Goal: Task Accomplishment & Management: Manage account settings

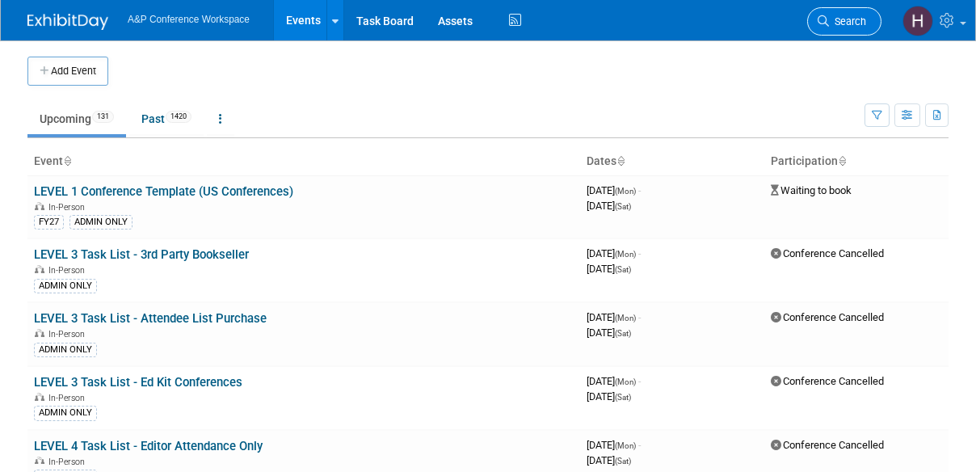
click at [844, 19] on span "Search" at bounding box center [847, 21] width 37 height 12
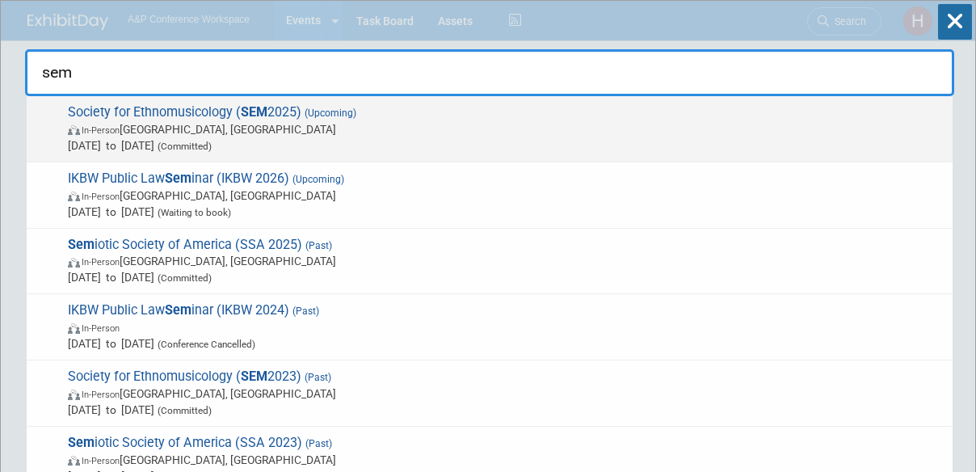
type input "sem"
click at [673, 132] on span "In-Person Atlanta, GA" at bounding box center [506, 129] width 877 height 16
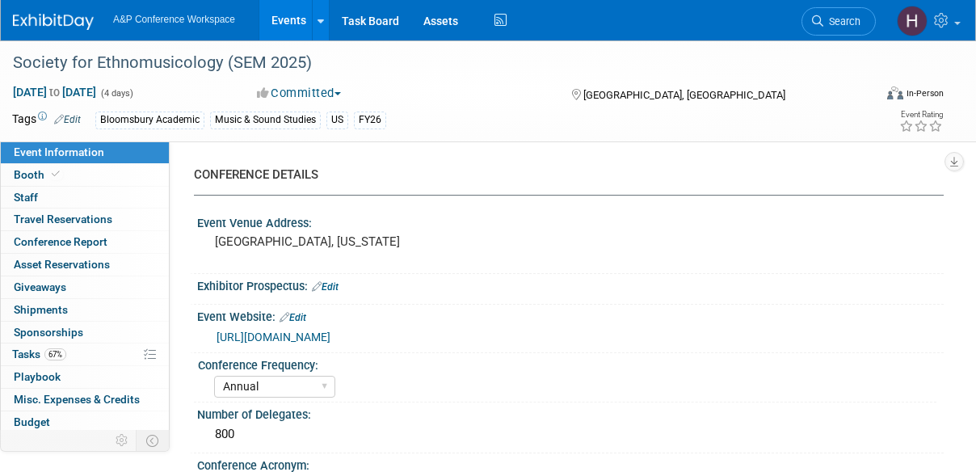
select select "Annual"
select select "Level 2"
select select "In-Person Booth"
select select "Music & Sound Studies"
select select "Bloomsbury Academic"
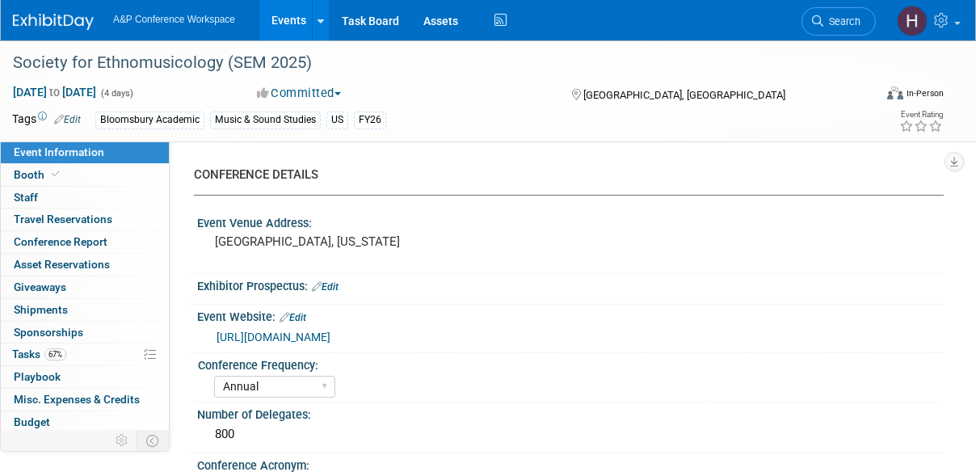
select select "Amanda Oney"
select select "Brenna Akerman"
select select "Anna Roberts"
select select "Brand/Subject Presence​"
click at [57, 349] on span "67%" at bounding box center [55, 354] width 22 height 12
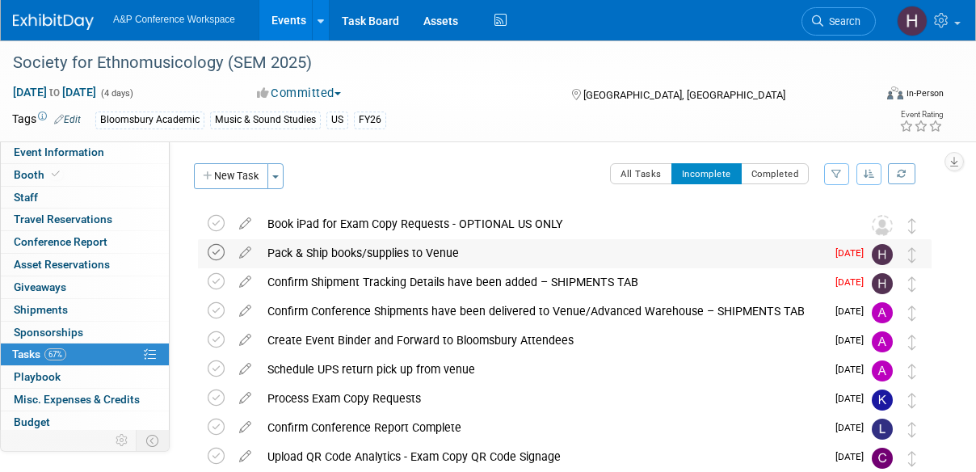
click at [209, 254] on icon at bounding box center [216, 252] width 17 height 17
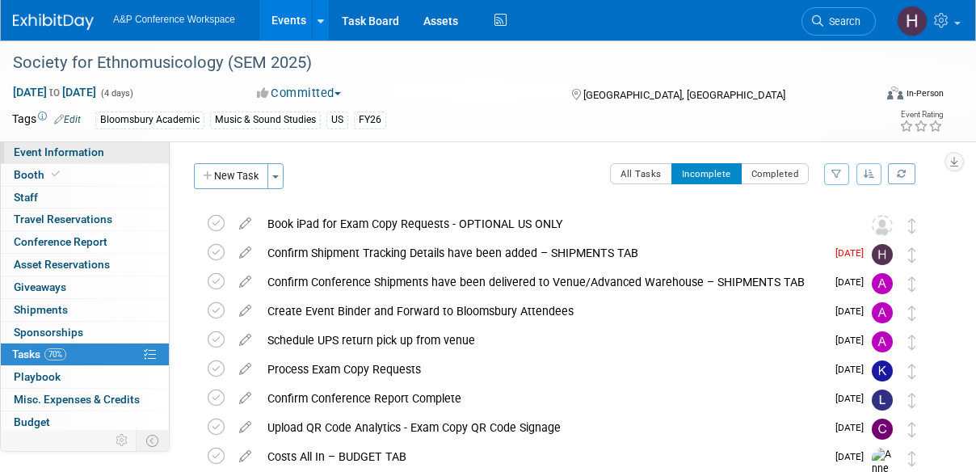
click at [39, 161] on link "Event Information" at bounding box center [85, 152] width 168 height 22
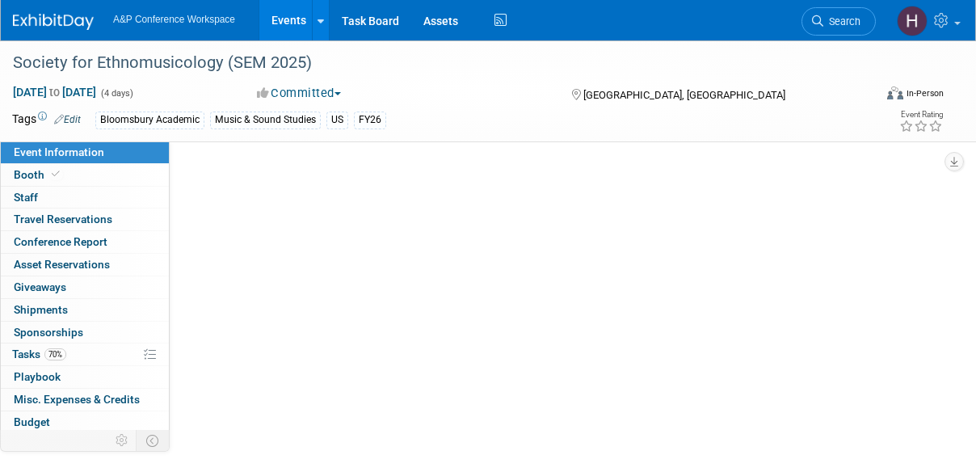
select select "Annual"
select select "Level 2"
select select "In-Person Booth"
select select "Music & Sound Studies"
select select "Bloomsbury Academic"
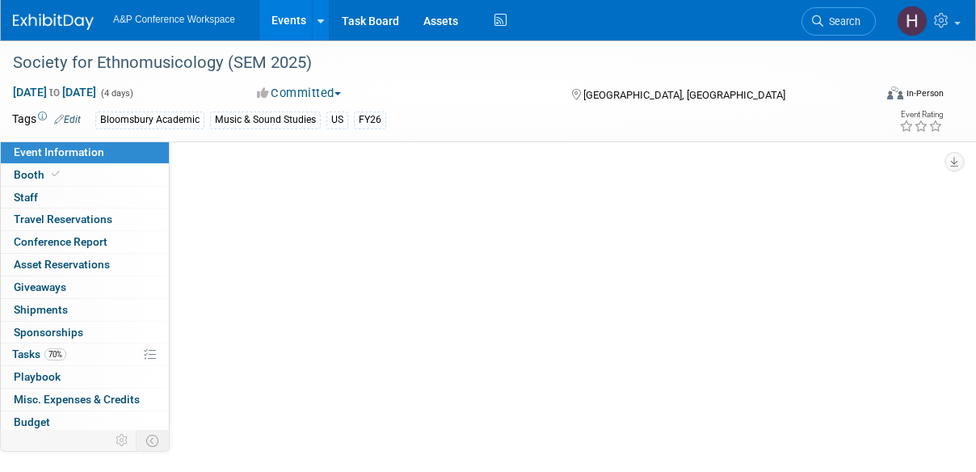
select select "Amanda Oney"
select select "[PERSON_NAME]"
select select "Brand/Subject Presence​"
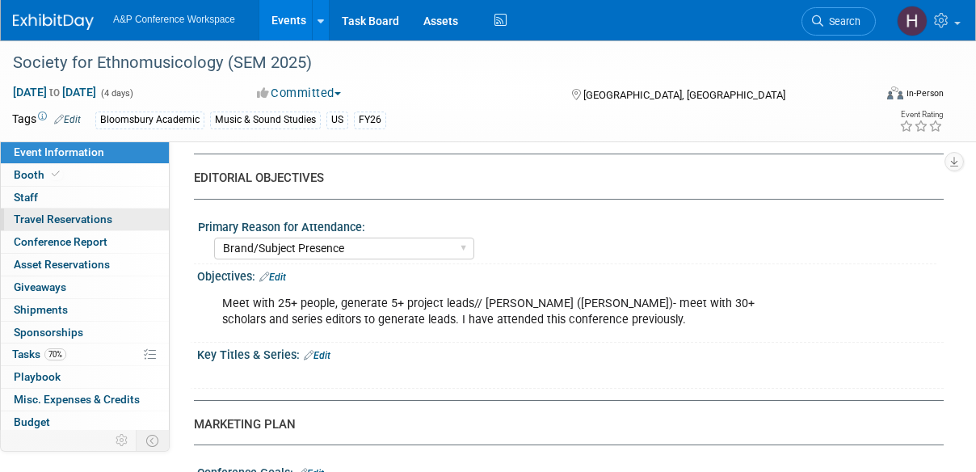
scroll to position [1486, 0]
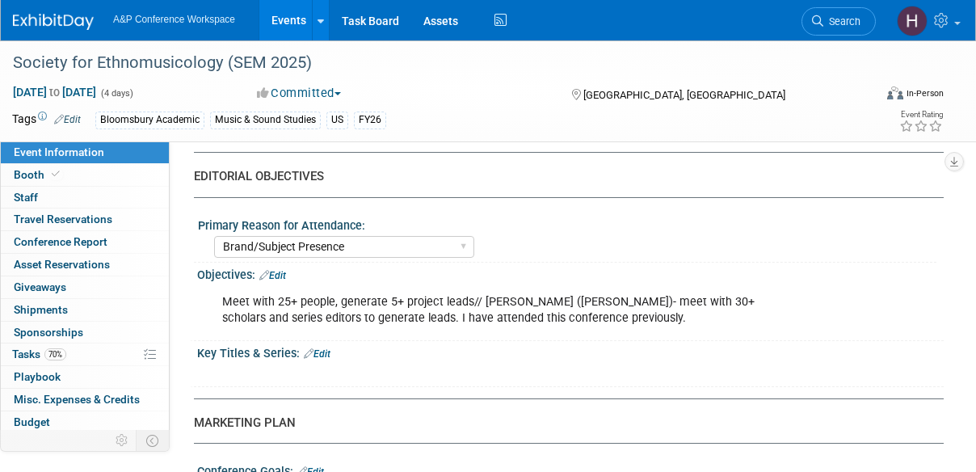
click at [39, 162] on link "Event Information" at bounding box center [85, 152] width 168 height 22
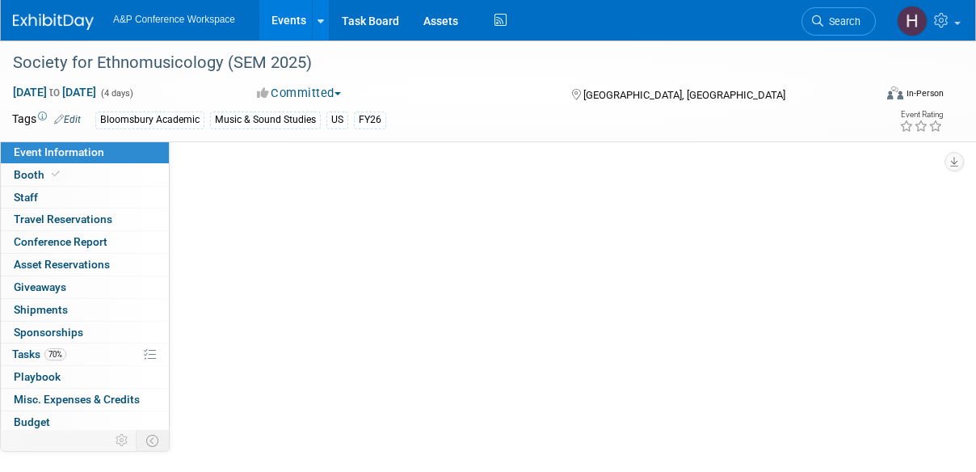
scroll to position [0, 0]
select select "Annual"
select select "Level 2"
select select "In-Person Booth"
select select "Music & Sound Studies"
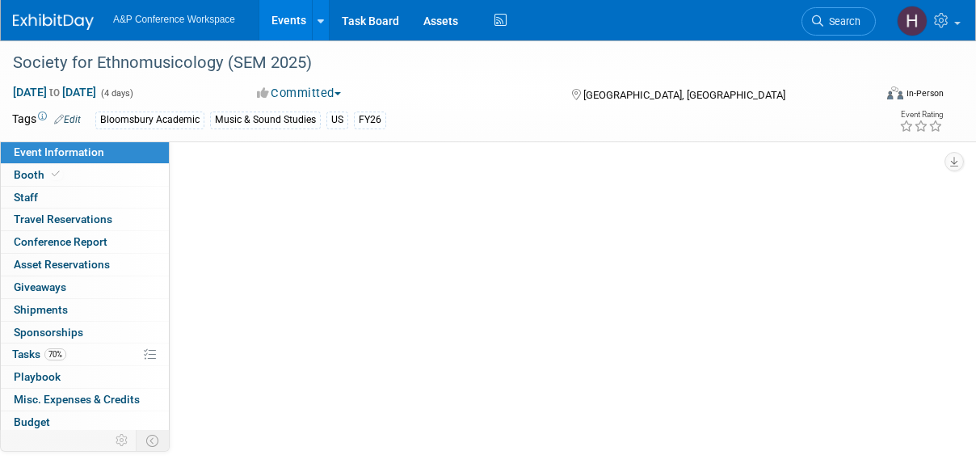
select select "Bloomsbury Academic"
select select "[PERSON_NAME]"
select select "Brand/Subject Presence​"
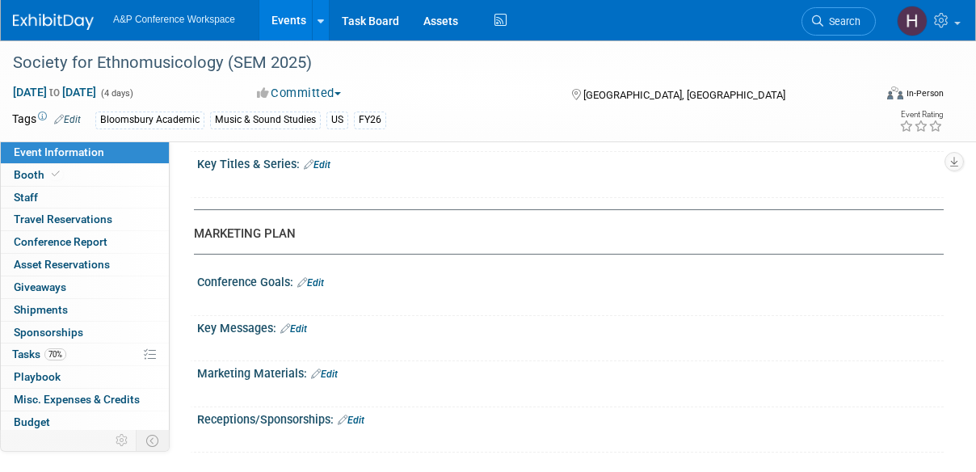
scroll to position [1574, 0]
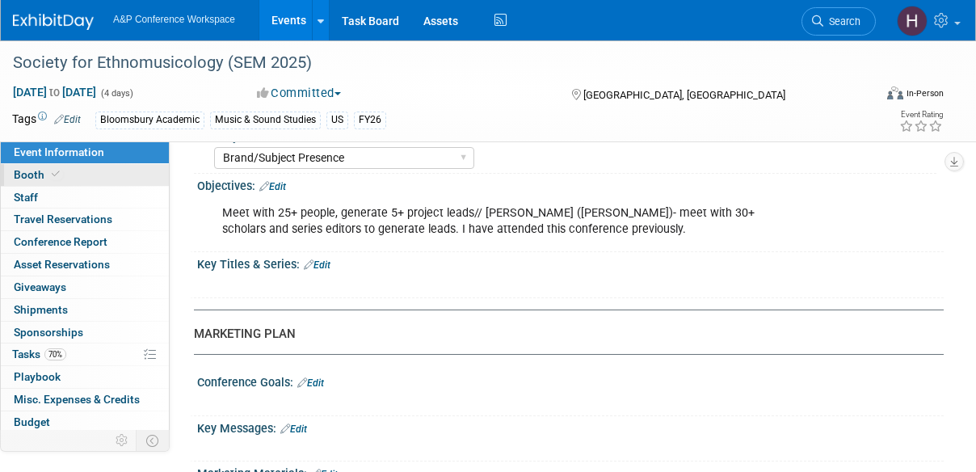
click at [103, 171] on link "Booth" at bounding box center [85, 175] width 168 height 22
select select "CUAP"
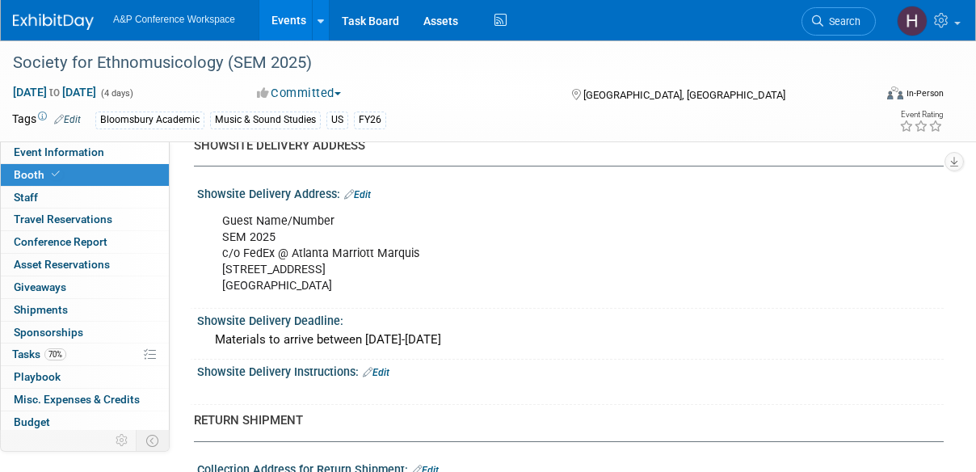
scroll to position [1056, 0]
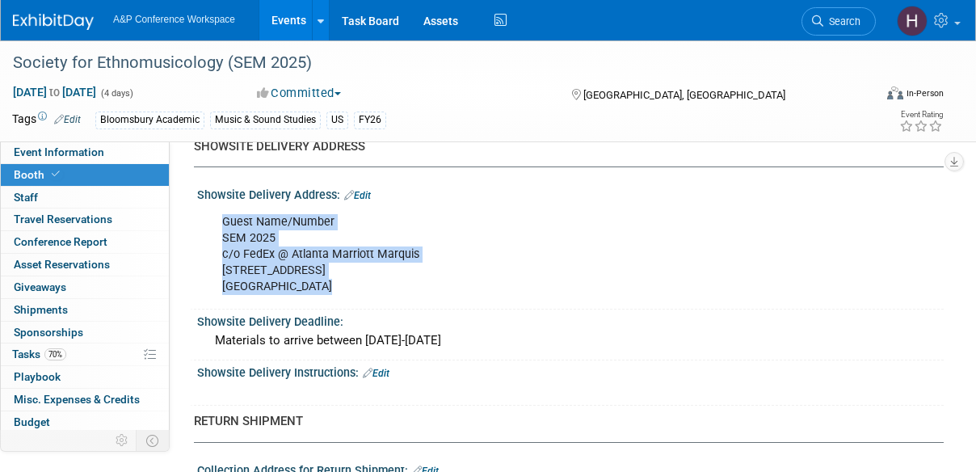
drag, startPoint x: 329, startPoint y: 289, endPoint x: 221, endPoint y: 217, distance: 128.9
click at [221, 217] on div "Guest Name/Number SEM 2025 c/o FedEx @ Atlanta Marriott Marquis 265 Peachtree C…" at bounding box center [503, 254] width 584 height 97
copy div "Guest Name/Number SEM 2025 c/o FedEx @ Atlanta Marriott Marquis 265 Peachtree C…"
click at [63, 196] on link "0 Staff 0" at bounding box center [85, 198] width 168 height 22
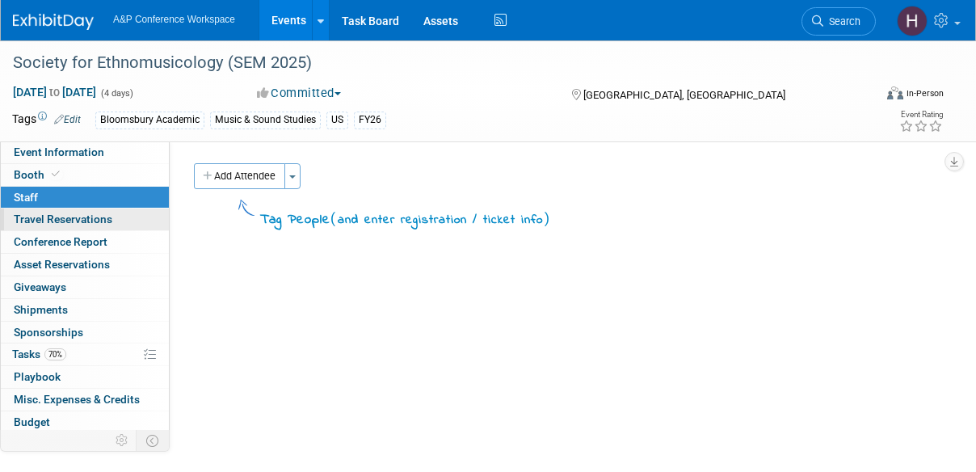
click at [86, 214] on span "Travel Reservations 0" at bounding box center [63, 219] width 99 height 13
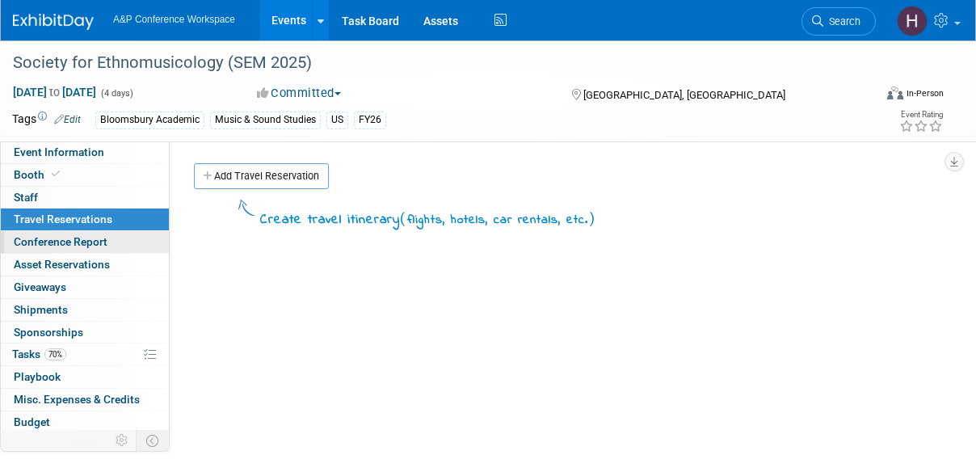
click at [92, 238] on span "Conference Report" at bounding box center [61, 241] width 94 height 13
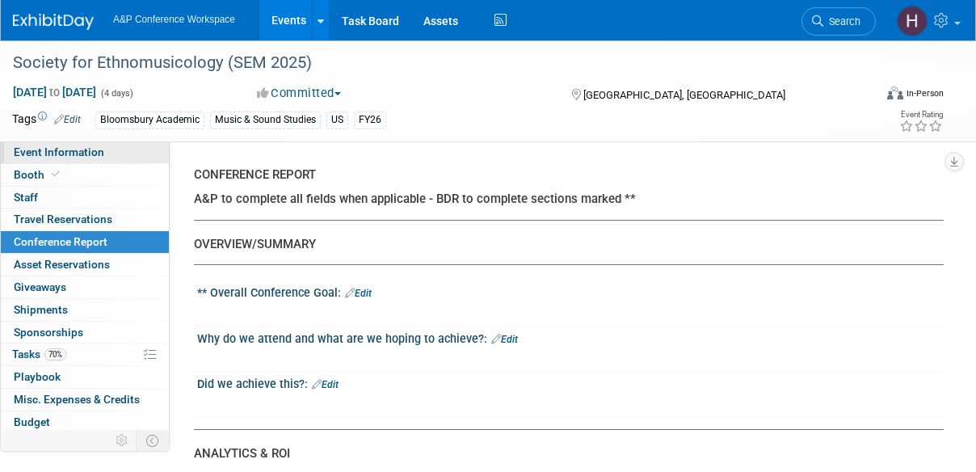
click at [71, 158] on span "Event Information" at bounding box center [59, 151] width 91 height 13
select select "Annual"
select select "Level 2"
select select "In-Person Booth"
select select "Music & Sound Studies"
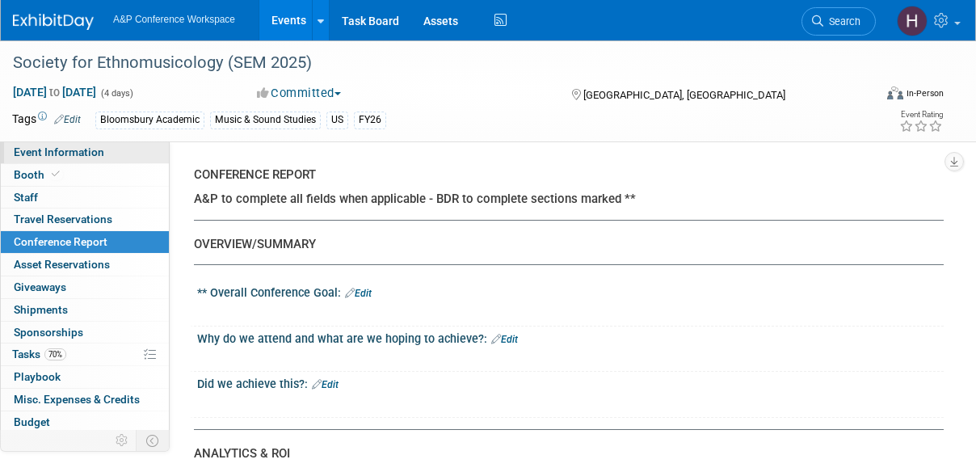
select select "Bloomsbury Academic"
select select "Amanda Oney"
select select "Brenna Akerman"
select select "Anna Roberts"
select select "Brand/Subject Presence​"
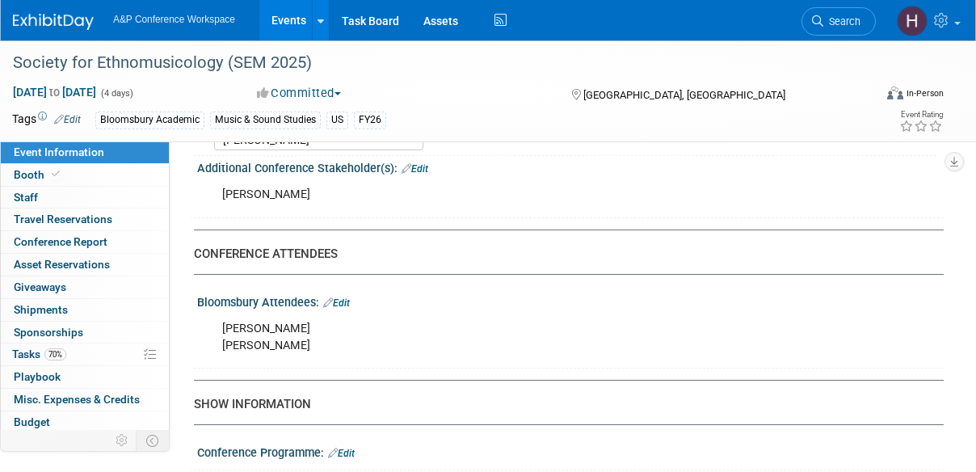
scroll to position [940, 0]
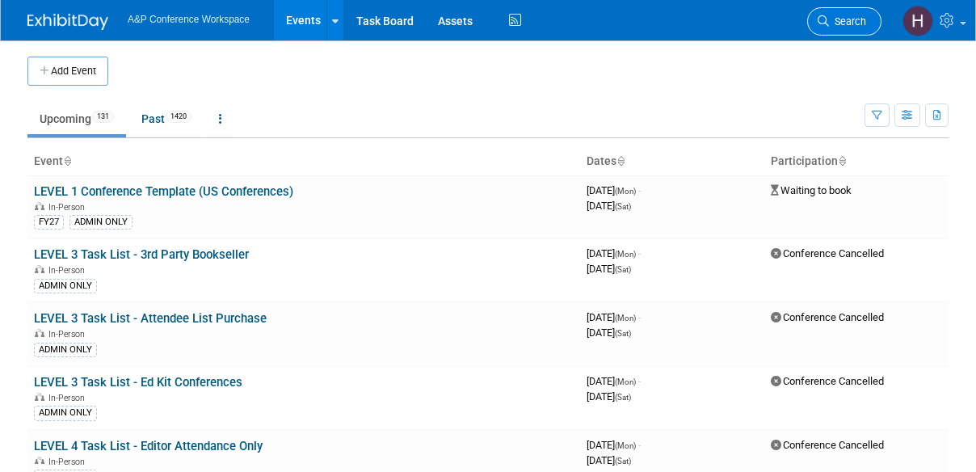
click at [825, 25] on icon at bounding box center [823, 20] width 11 height 11
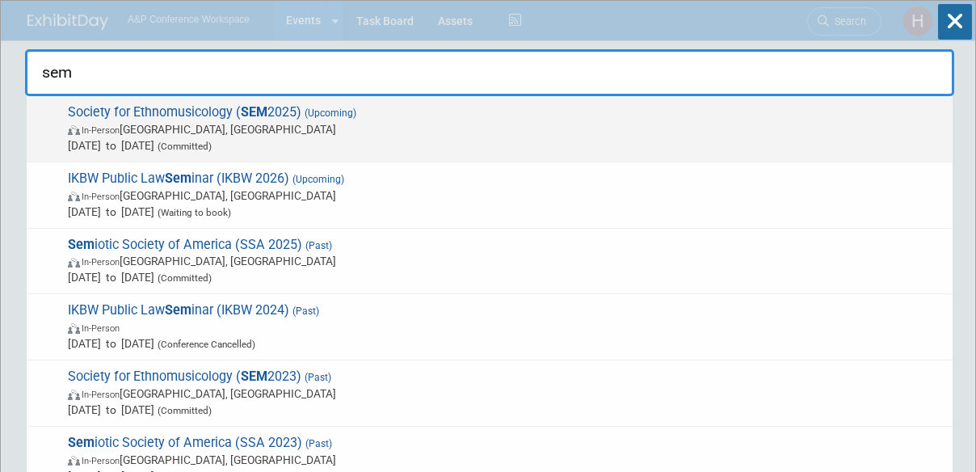
type input "sem"
click at [673, 132] on span "In-Person [GEOGRAPHIC_DATA], [GEOGRAPHIC_DATA]" at bounding box center [506, 129] width 877 height 16
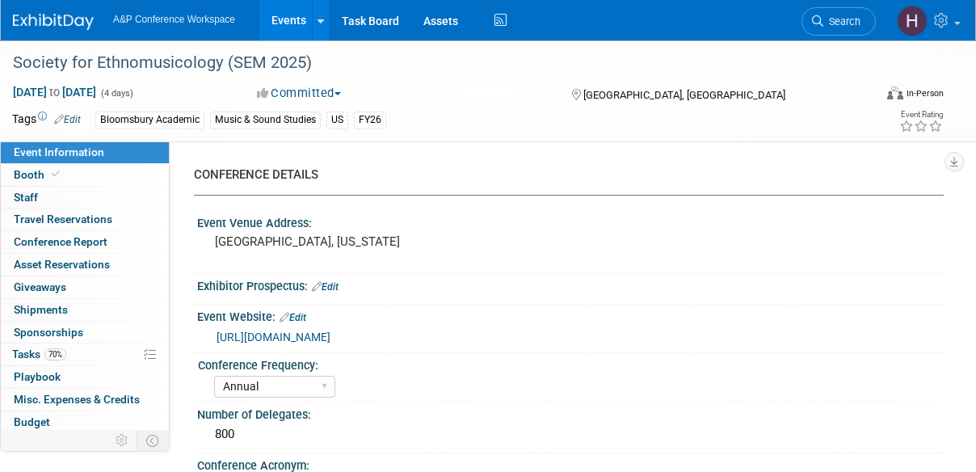
select select "Annual"
select select "Level 2"
select select "In-Person Booth"
select select "Music & Sound Studies"
select select "Bloomsbury Academic"
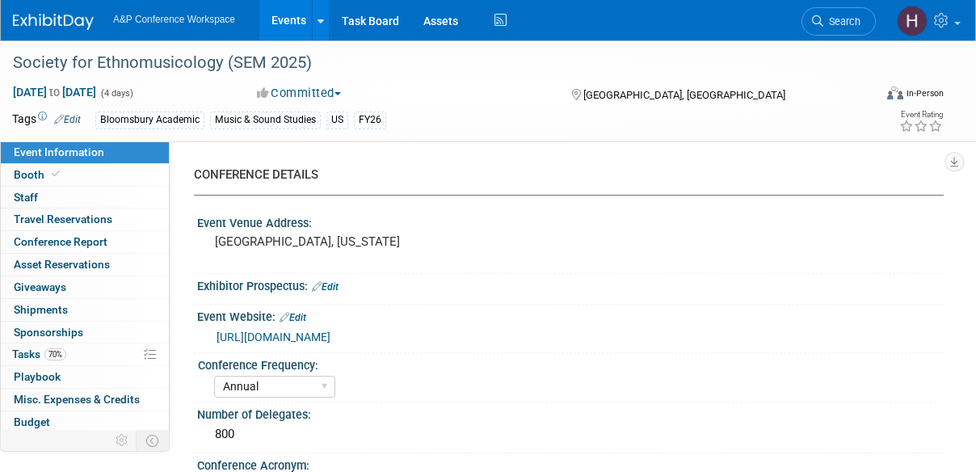
select select "[PERSON_NAME]"
select select "Brand/Subject Presence​"
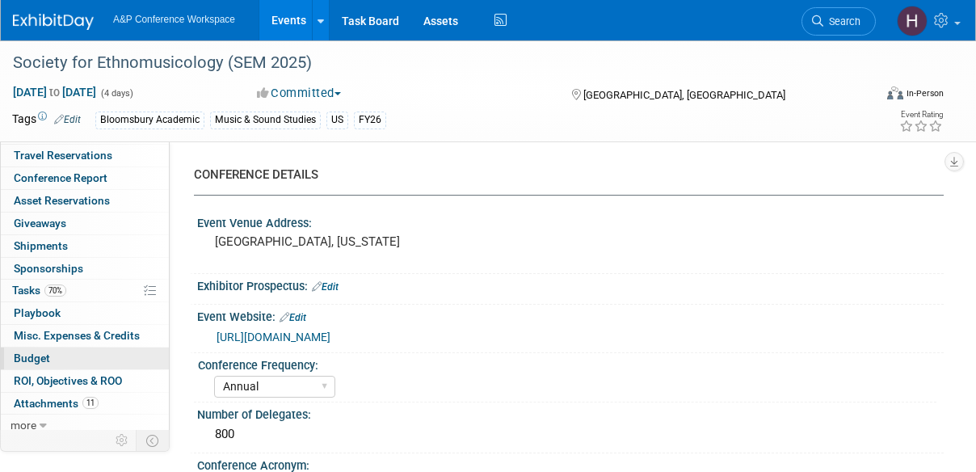
scroll to position [65, 0]
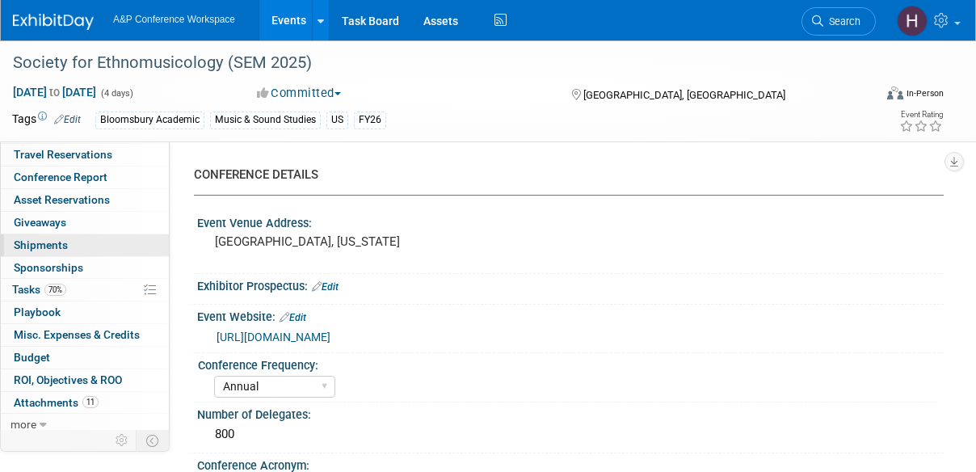
click at [65, 240] on span "Shipments 0" at bounding box center [41, 244] width 54 height 13
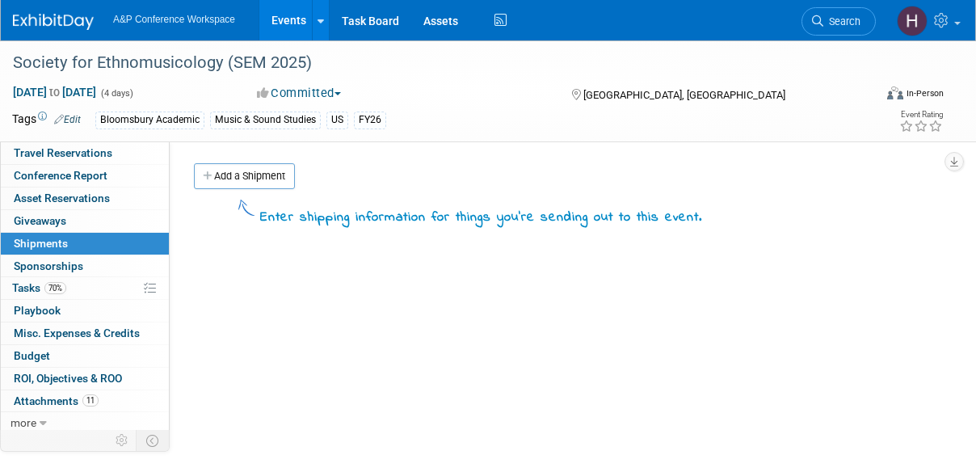
scroll to position [0, 0]
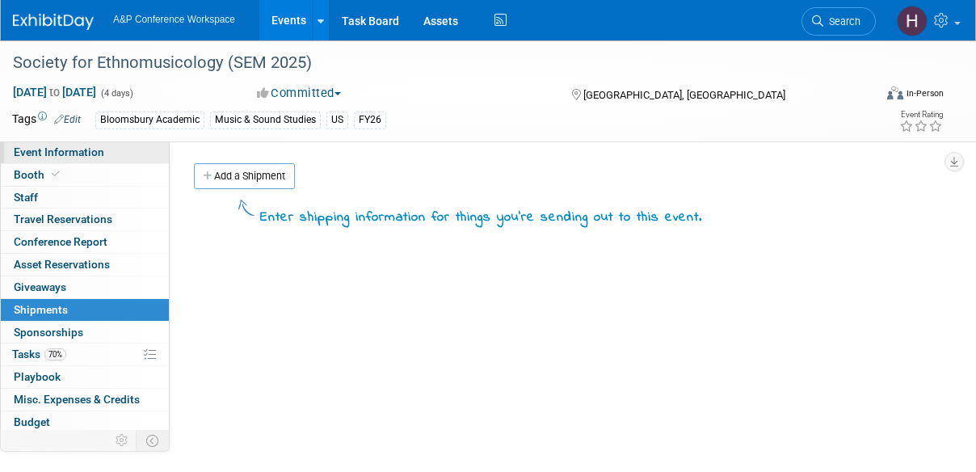
click at [76, 153] on span "Event Information" at bounding box center [59, 151] width 91 height 13
select select "Annual"
select select "Level 2"
select select "In-Person Booth"
select select "Music & Sound Studies"
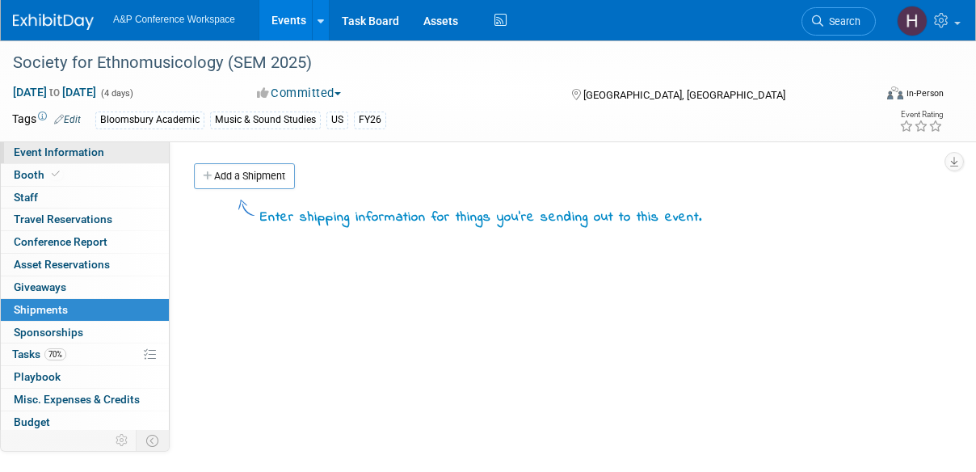
select select "Bloomsbury Academic"
select select "[PERSON_NAME]"
select select "Brand/Subject Presence​"
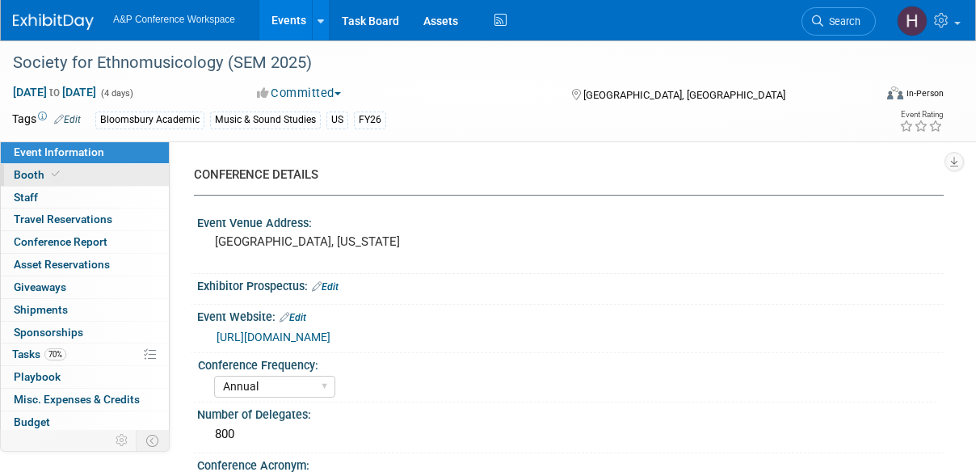
click at [73, 177] on link "Booth" at bounding box center [85, 175] width 168 height 22
select select "CUAP"
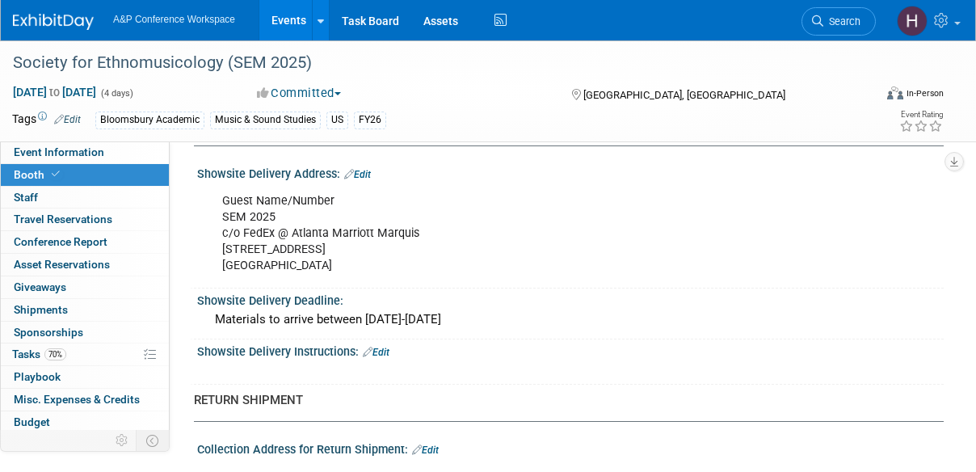
scroll to position [1076, 0]
drag, startPoint x: 420, startPoint y: 225, endPoint x: 221, endPoint y: 230, distance: 198.9
click at [221, 230] on div "Guest Name/Number SEM 2025 c/o FedEx @ Atlanta Marriott Marquis 265 Peachtree C…" at bounding box center [503, 234] width 584 height 97
copy div "c/o FedEx @ Atlanta Marriott Marquis"
drag, startPoint x: 377, startPoint y: 248, endPoint x: 220, endPoint y: 242, distance: 156.9
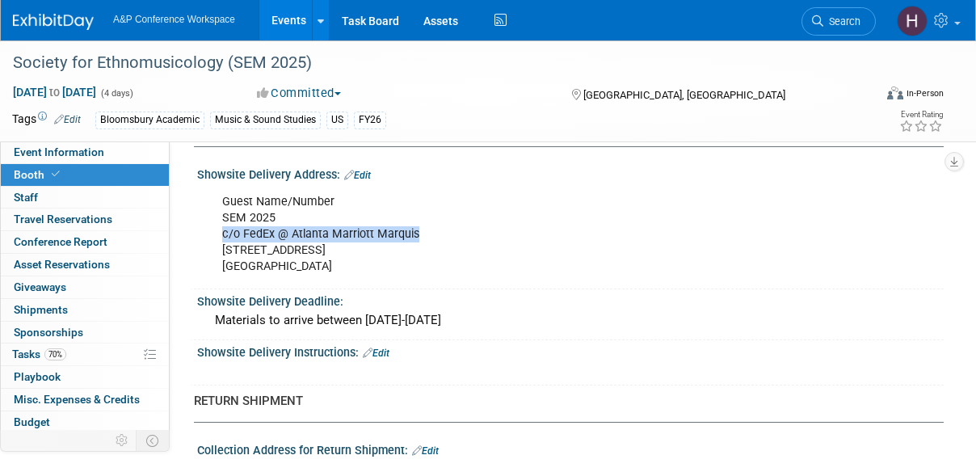
click at [220, 242] on div "Guest Name/Number SEM 2025 c/o FedEx @ Atlanta Marriott Marquis 265 Peachtree C…" at bounding box center [503, 234] width 584 height 97
copy div "265 Peachtree Center Ave NE"
drag, startPoint x: 313, startPoint y: 268, endPoint x: 281, endPoint y: 259, distance: 32.5
click at [281, 259] on div "Guest Name/Number SEM 2025 c/o FedEx @ Atlanta Marriott Marquis 265 Peachtree C…" at bounding box center [503, 234] width 584 height 97
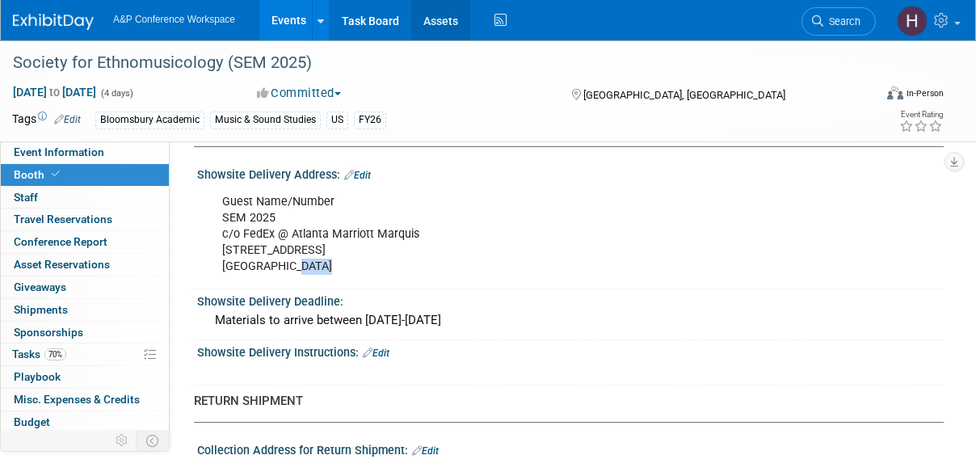
copy div "30303"
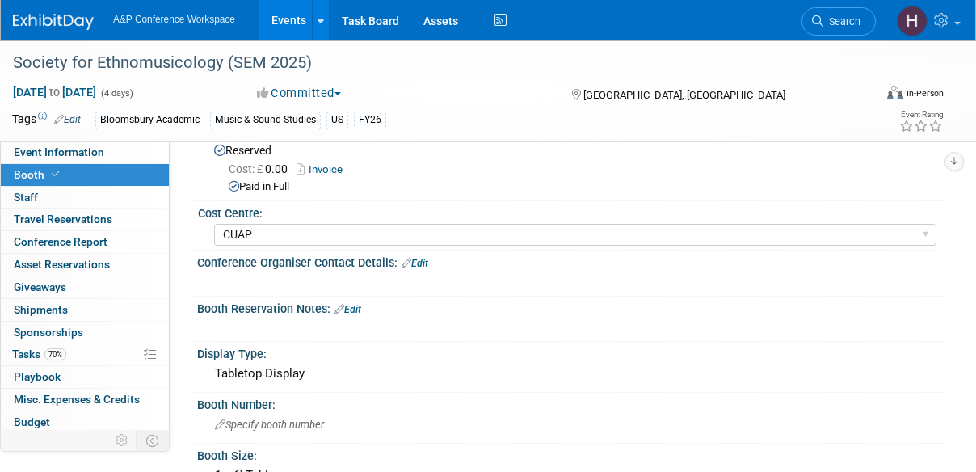
scroll to position [90, 0]
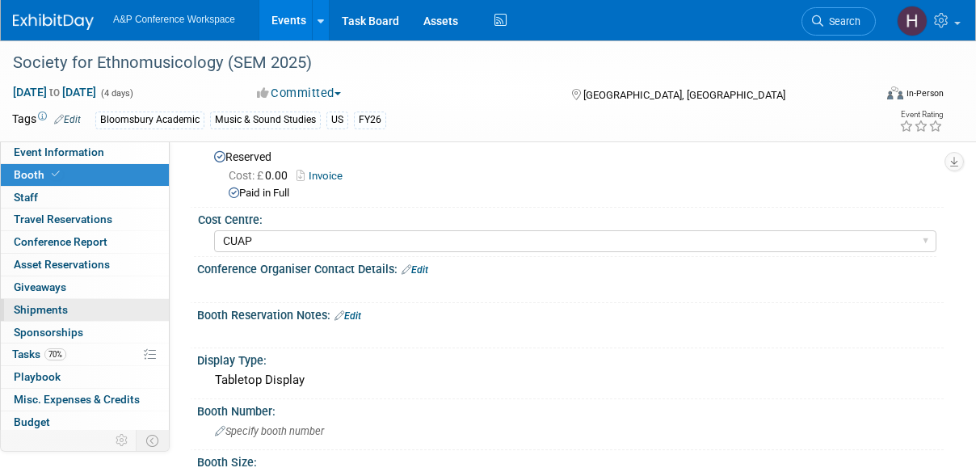
click at [61, 314] on span "Shipments 0" at bounding box center [41, 309] width 54 height 13
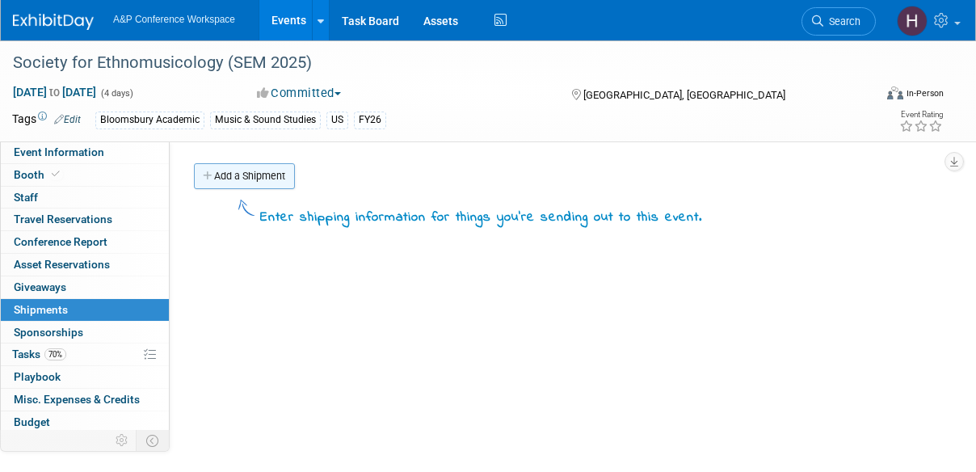
click at [241, 179] on link "Add a Shipment" at bounding box center [244, 176] width 101 height 26
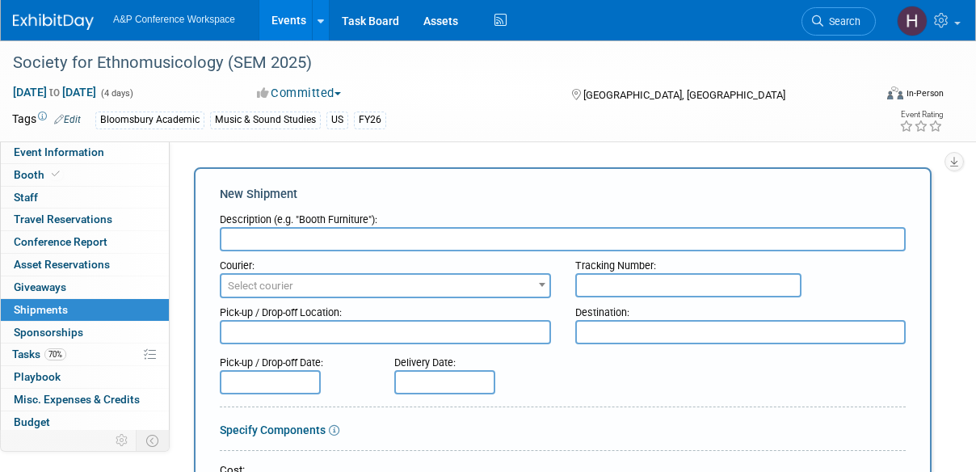
type input "S"
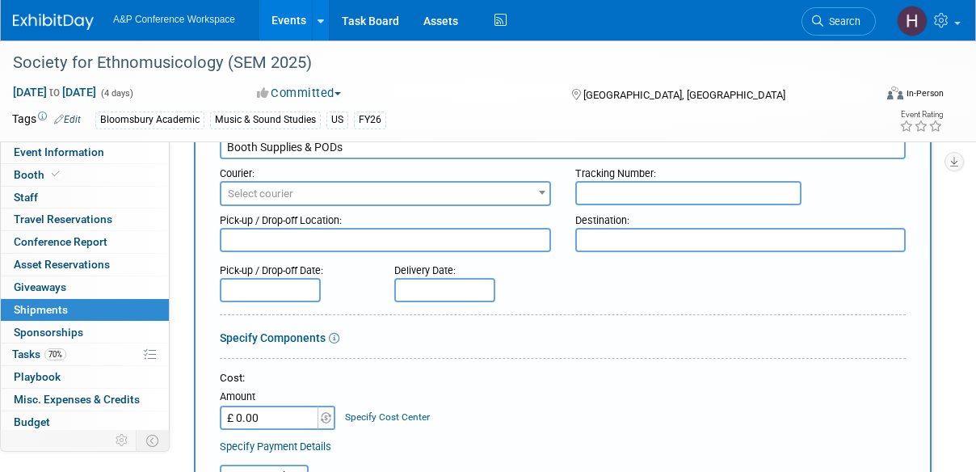
scroll to position [96, 0]
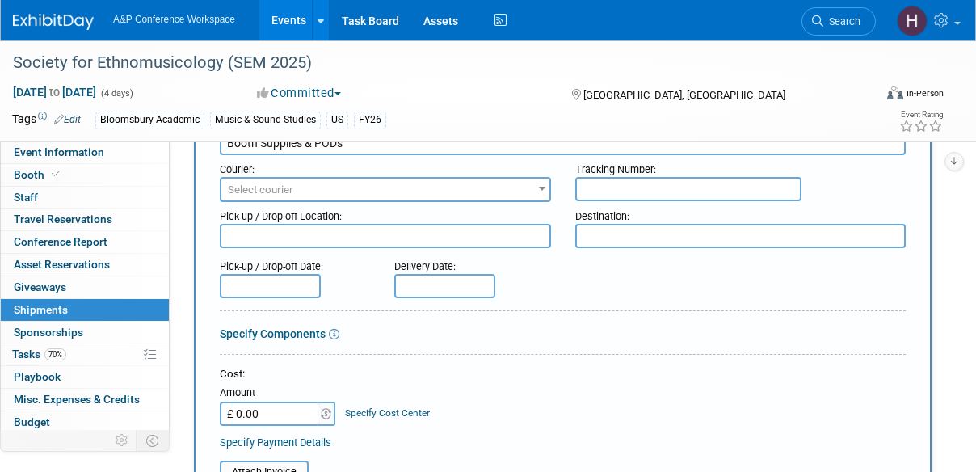
type input "Booth Supplies & PODs"
click at [278, 200] on span "Select courier" at bounding box center [385, 190] width 328 height 23
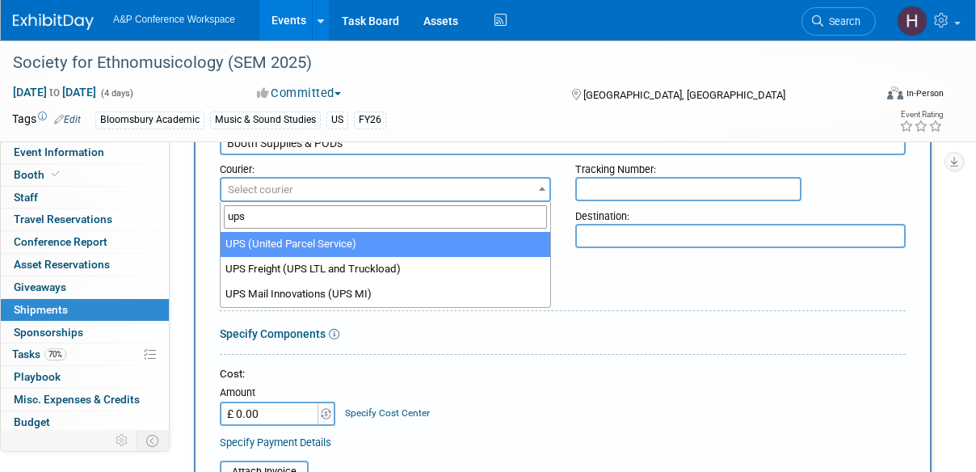
type input "ups"
select select "508"
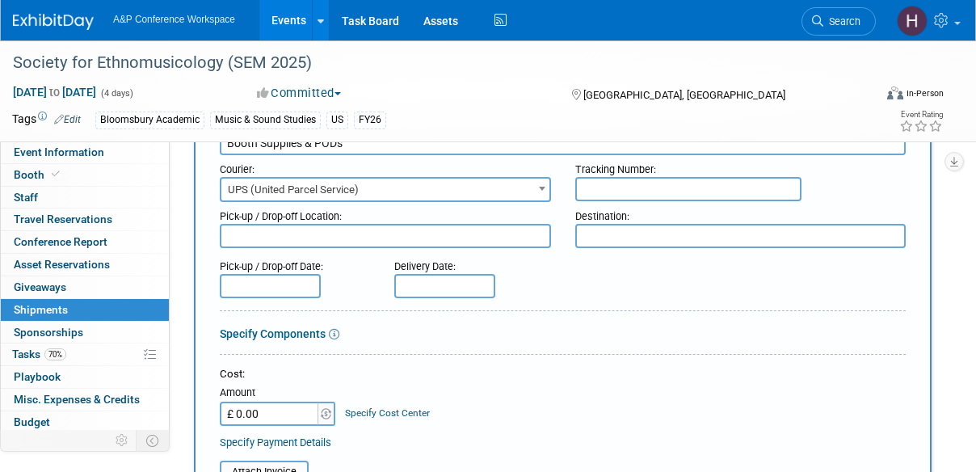
click at [630, 200] on input "text" at bounding box center [688, 189] width 226 height 24
paste input "1Z786Y0X0397993331"
click at [585, 191] on input "1Z786Y0X0397993331" at bounding box center [688, 189] width 226 height 24
click at [762, 188] on input "1Z786Y0X0397993331" at bounding box center [688, 189] width 226 height 24
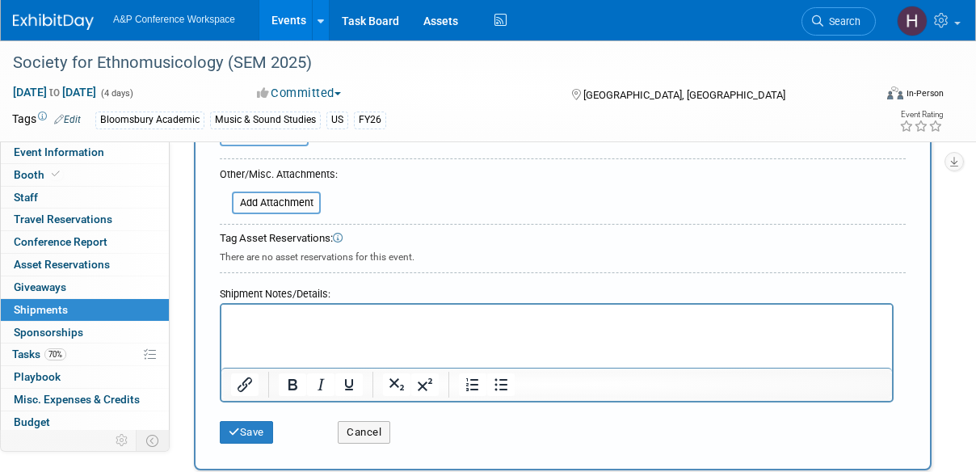
scroll to position [434, 0]
type input "1Z786Y0X0397993331"
click at [251, 429] on button "Save" at bounding box center [246, 431] width 53 height 23
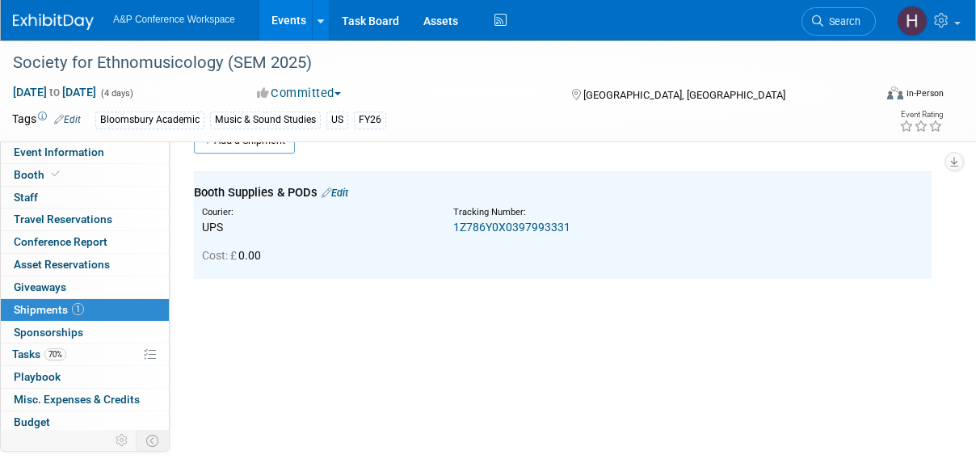
scroll to position [0, 0]
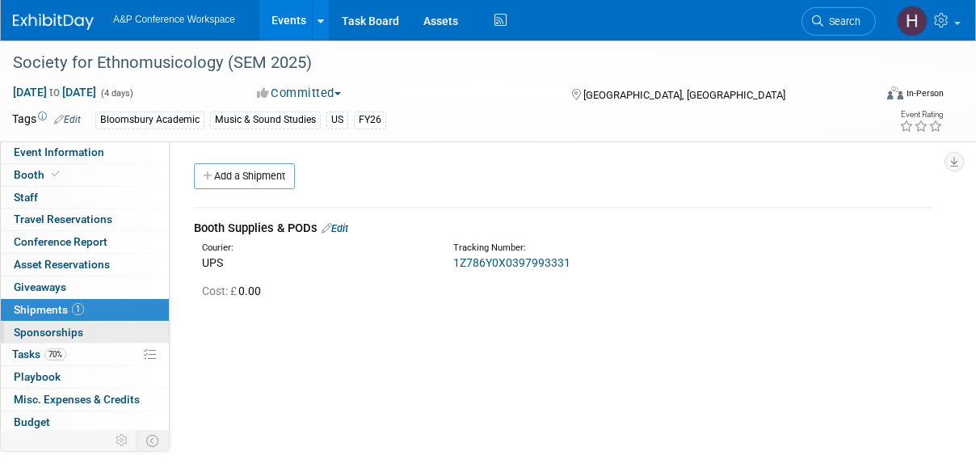
click at [65, 339] on link "0 Sponsorships 0" at bounding box center [85, 333] width 168 height 22
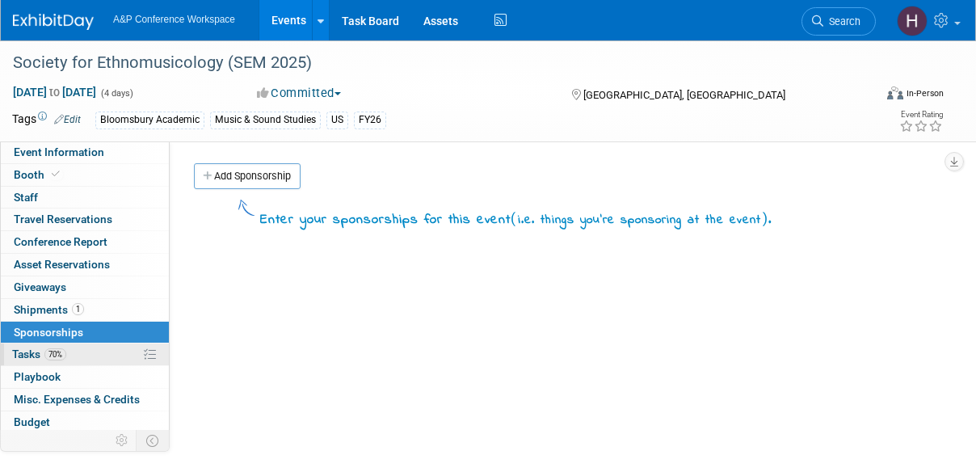
click at [57, 348] on span "70%" at bounding box center [55, 354] width 22 height 12
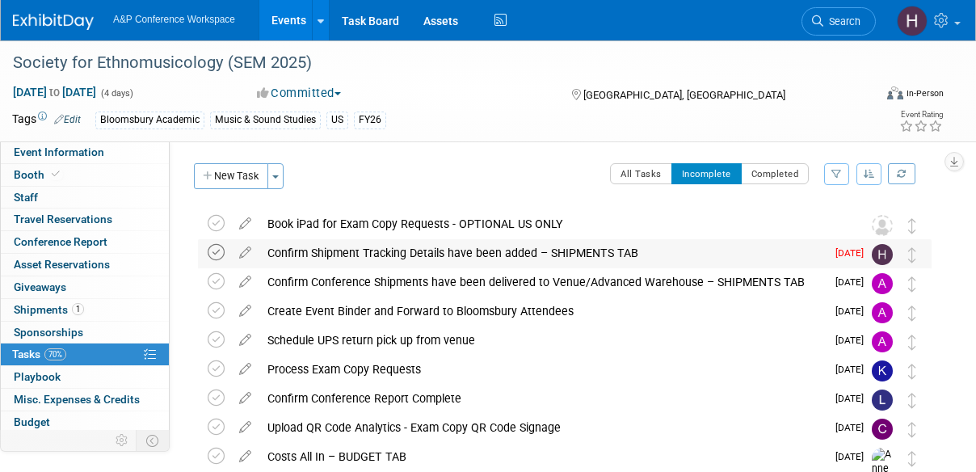
click at [209, 259] on icon at bounding box center [216, 252] width 17 height 17
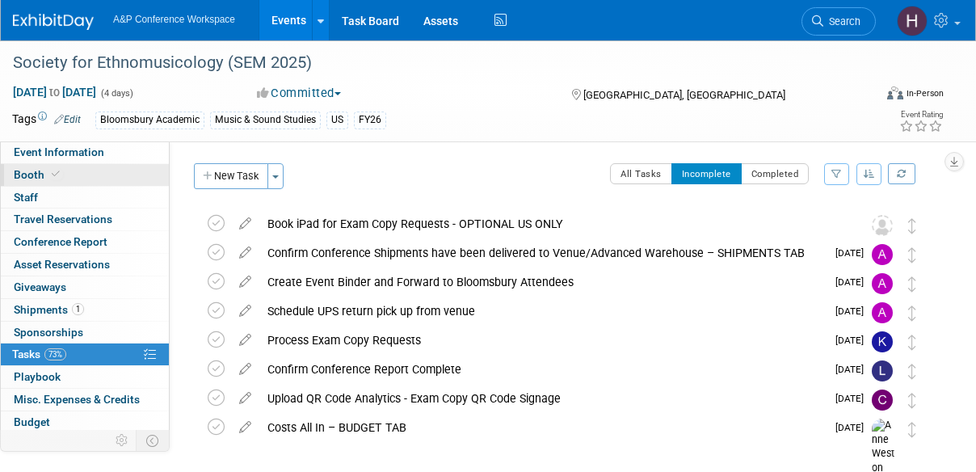
click at [53, 170] on icon at bounding box center [56, 174] width 8 height 9
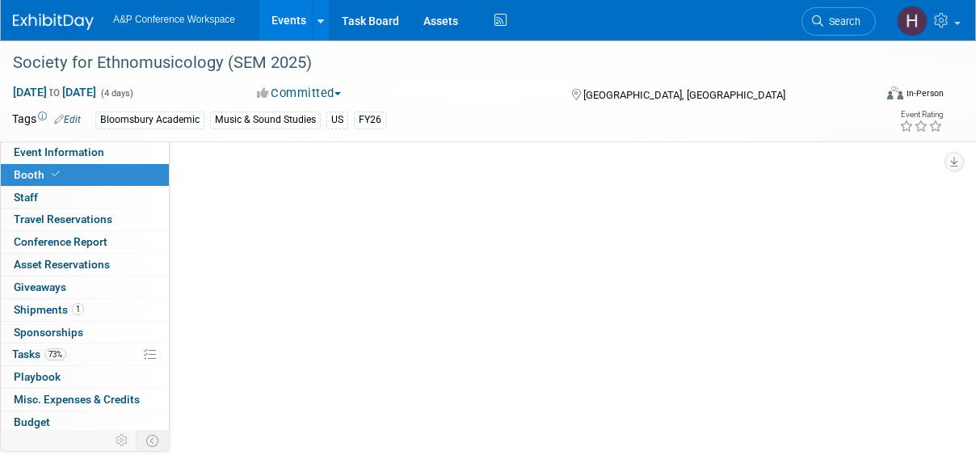
select select "CUAP"
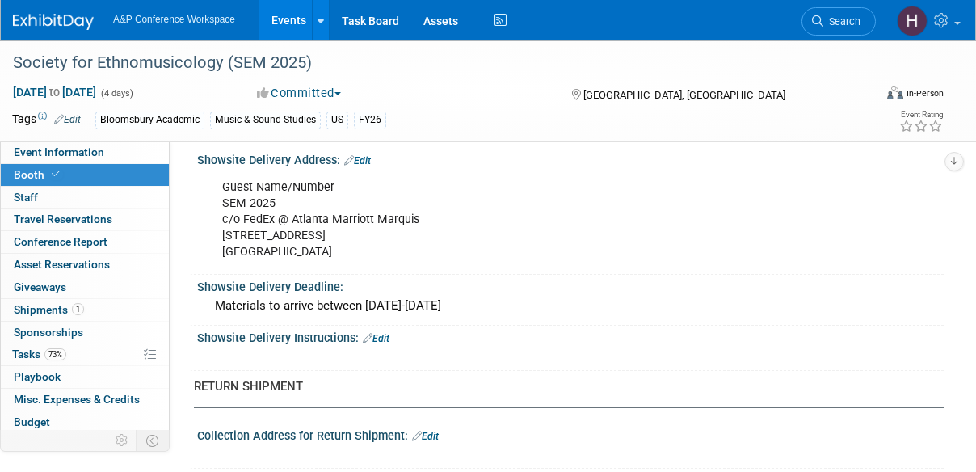
scroll to position [1085, 0]
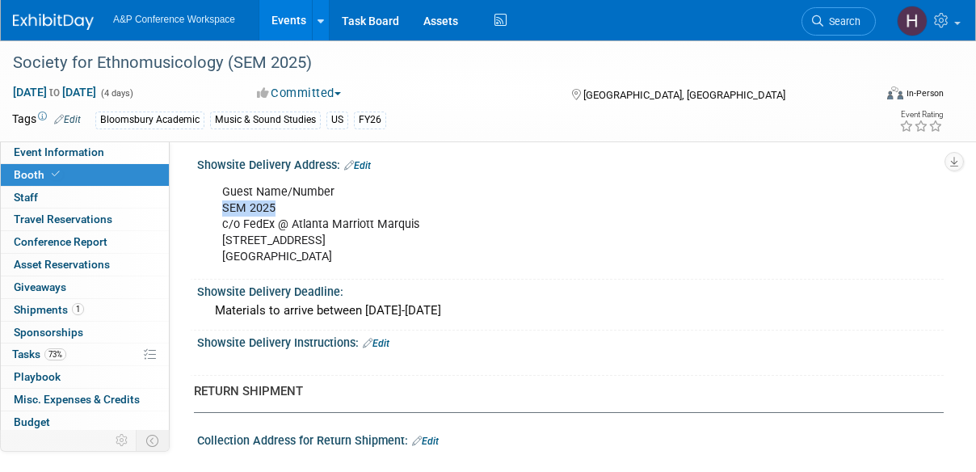
drag, startPoint x: 280, startPoint y: 204, endPoint x: 217, endPoint y: 205, distance: 63.1
click at [217, 205] on div "Guest Name/Number SEM 2025 c/o FedEx @ Atlanta Marriott Marquis 265 Peachtree C…" at bounding box center [503, 224] width 584 height 97
copy div "SEM 2025"
drag, startPoint x: 420, startPoint y: 212, endPoint x: 218, endPoint y: 214, distance: 202.1
click at [218, 214] on div "Guest Name/Number SEM 2025 c/o FedEx @ Atlanta Marriott Marquis 265 Peachtree C…" at bounding box center [503, 224] width 584 height 97
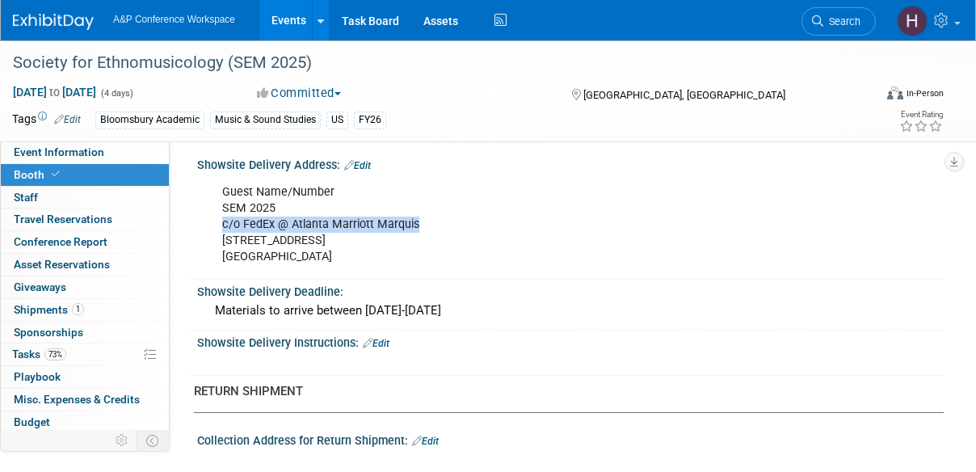
copy div "c/o FedEx @ Atlanta Marriott Marquis"
drag, startPoint x: 379, startPoint y: 230, endPoint x: 209, endPoint y: 242, distance: 170.9
click at [209, 242] on div "Guest Name/Number SEM 2025 c/o FedEx @ Atlanta Marriott Marquis 265 Peachtree C…" at bounding box center [570, 223] width 747 height 103
copy div "Guest Name/Number SEM 2025 c/o FedEx @ Atlanta Marriott Marquis 265 Peachtree C…"
click at [359, 249] on div "Guest Name/Number SEM 2025 c/o FedEx @ Atlanta Marriott Marquis 265 Peachtree C…" at bounding box center [503, 224] width 584 height 97
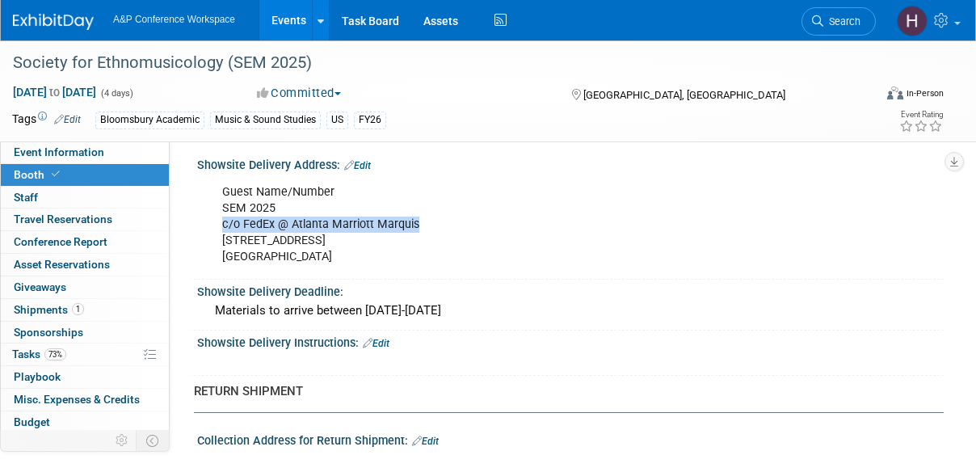
drag, startPoint x: 419, startPoint y: 214, endPoint x: 218, endPoint y: 219, distance: 200.5
click at [218, 219] on div "Guest Name/Number SEM 2025 c/o FedEx @ Atlanta Marriott Marquis 265 Peachtree C…" at bounding box center [503, 224] width 584 height 97
copy div "c/o FedEx @ Atlanta Marriott Marquis"
drag, startPoint x: 378, startPoint y: 240, endPoint x: 221, endPoint y: 232, distance: 157.0
click at [221, 232] on div "Guest Name/Number SEM 2025 c/o FedEx @ Atlanta Marriott Marquis 265 Peachtree C…" at bounding box center [503, 224] width 584 height 97
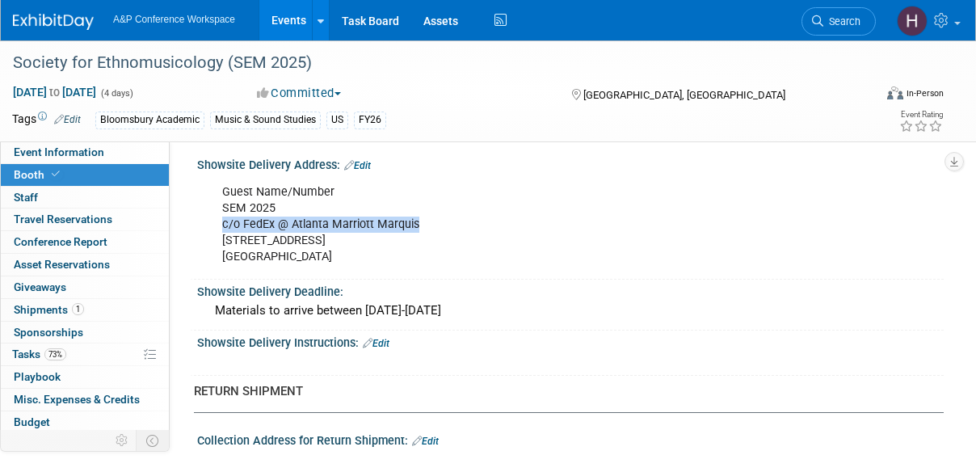
copy div "265 Peachtree Center Ave NE"
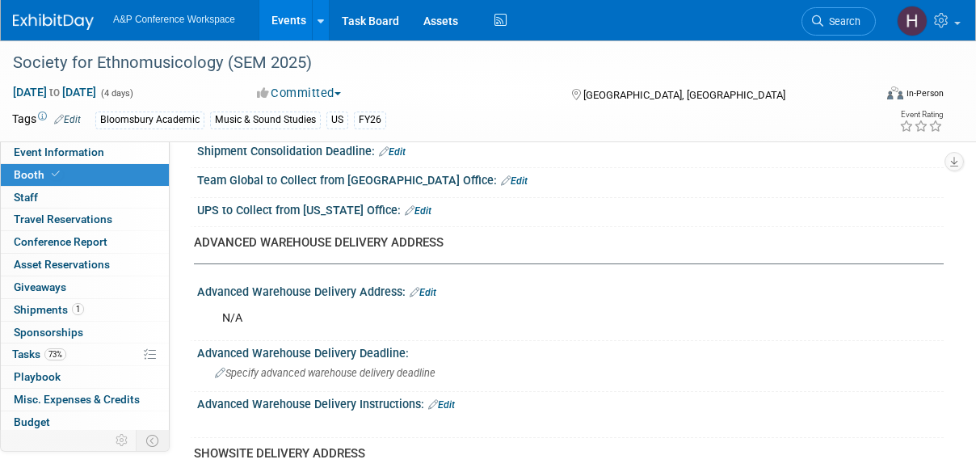
scroll to position [726, 0]
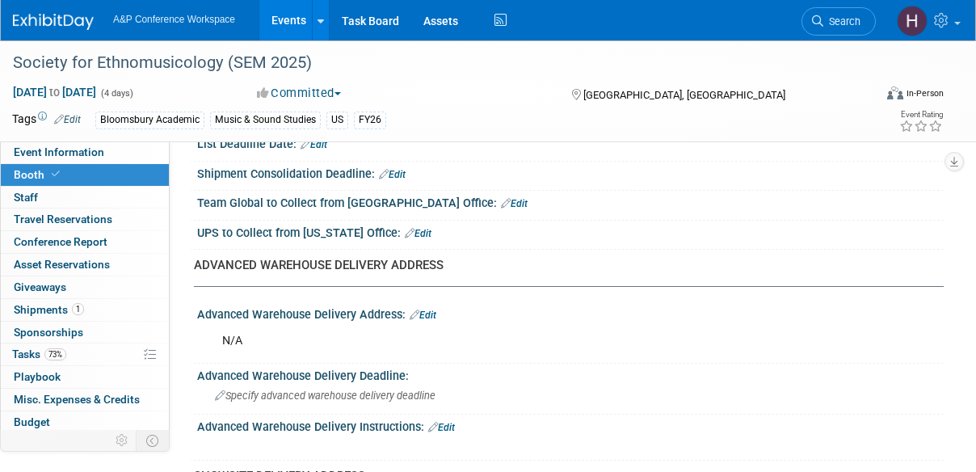
click at [78, 171] on link "Booth" at bounding box center [85, 175] width 168 height 22
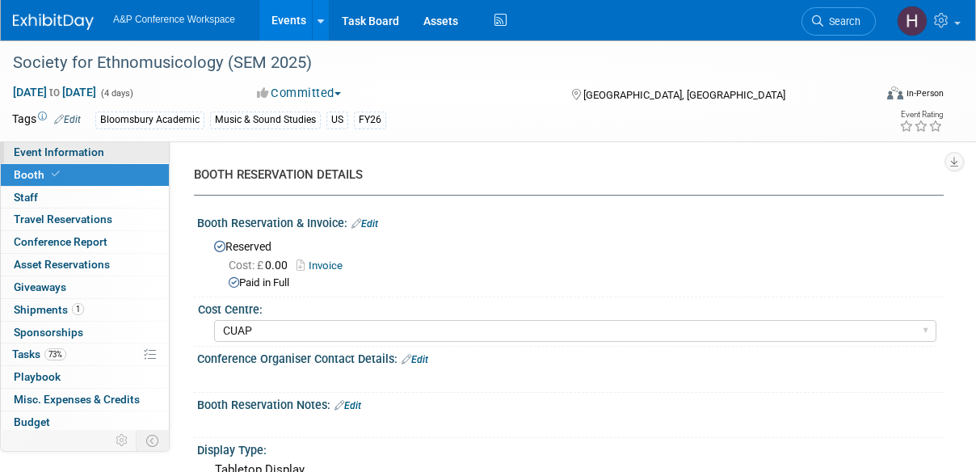
select select "CUAP"
click at [55, 151] on span "Event Information" at bounding box center [59, 151] width 91 height 13
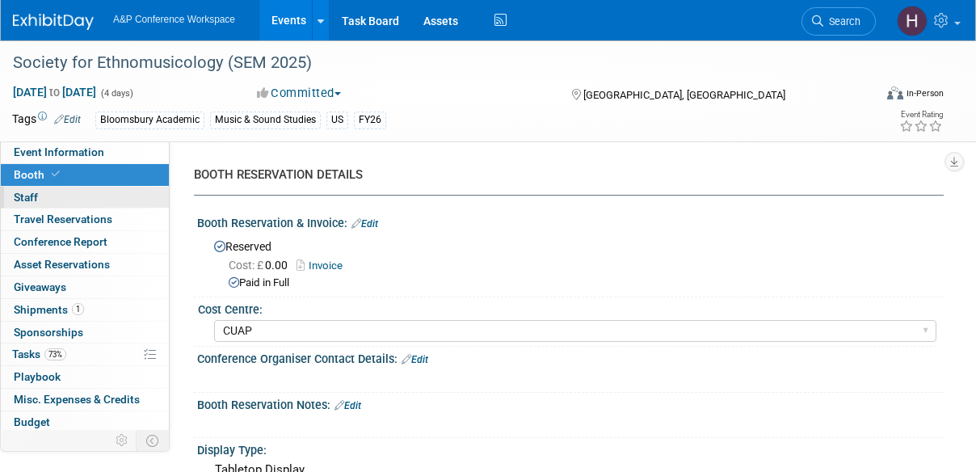
select select "Annual"
select select "Level 2"
select select "In-Person Booth"
select select "Music & Sound Studies"
select select "Bloomsbury Academic"
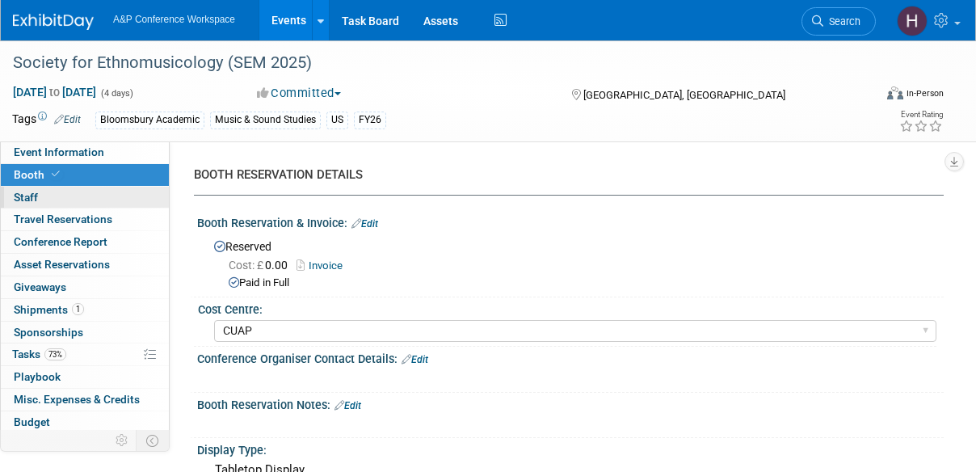
select select "[PERSON_NAME]"
select select "Brand/Subject Presence​"
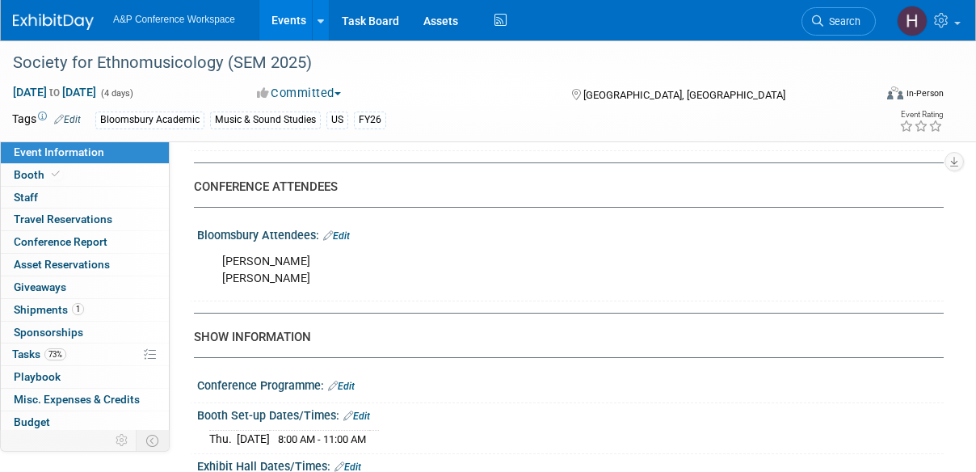
scroll to position [1006, 0]
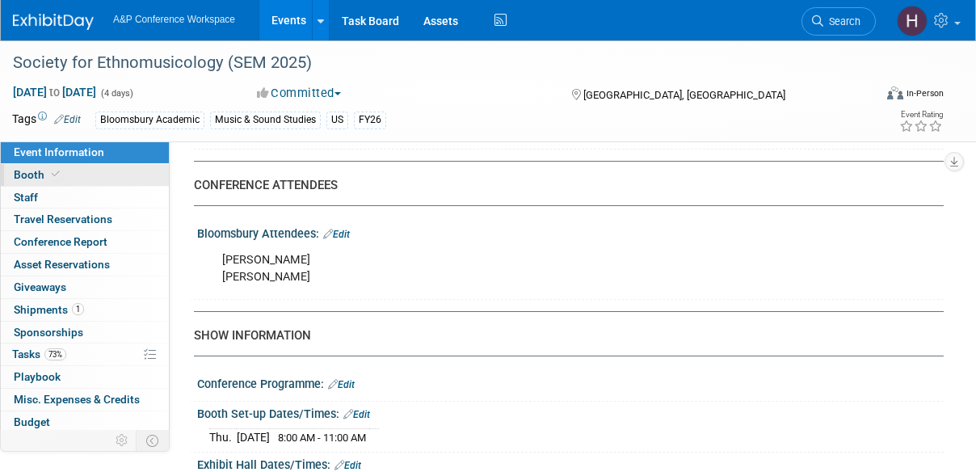
click at [93, 178] on link "Booth" at bounding box center [85, 175] width 168 height 22
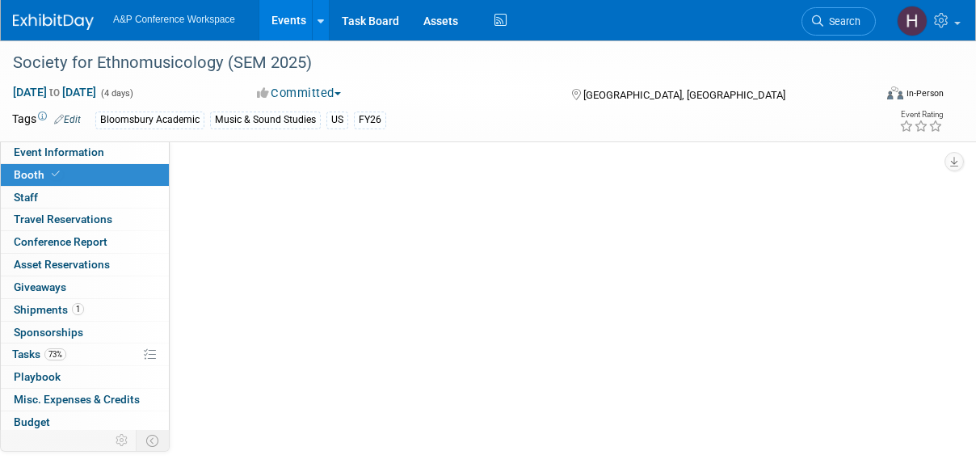
scroll to position [0, 0]
select select "CUAP"
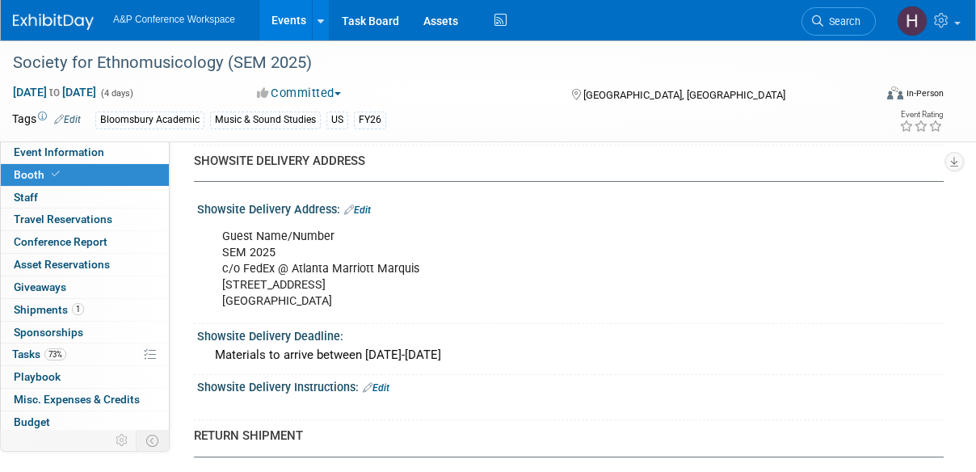
scroll to position [1043, 0]
drag, startPoint x: 326, startPoint y: 297, endPoint x: 284, endPoint y: 293, distance: 42.2
click at [284, 293] on div "Guest Name/Number SEM 2025 c/o FedEx @ Atlanta Marriott Marquis 265 Peachtree C…" at bounding box center [503, 267] width 584 height 97
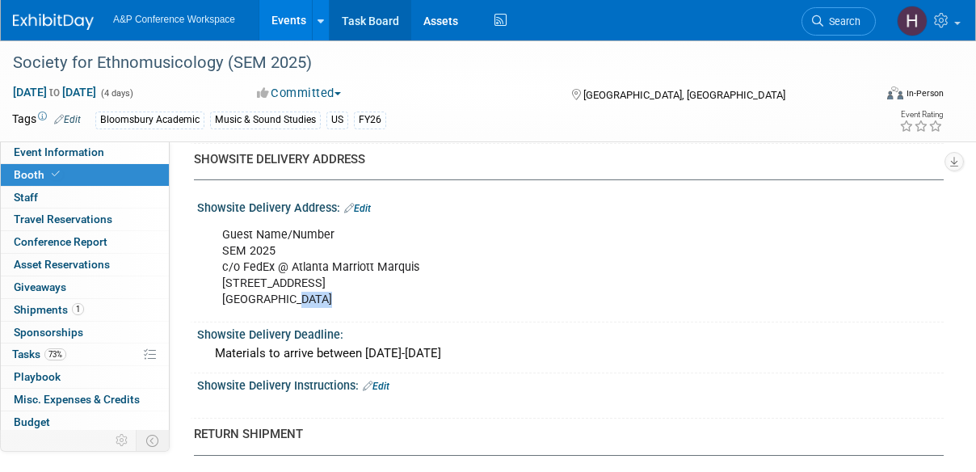
copy div "30303"
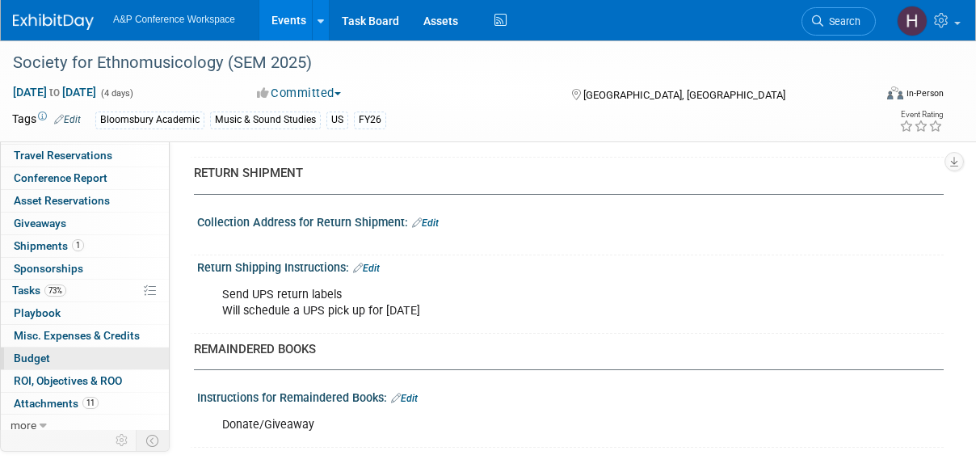
scroll to position [66, 0]
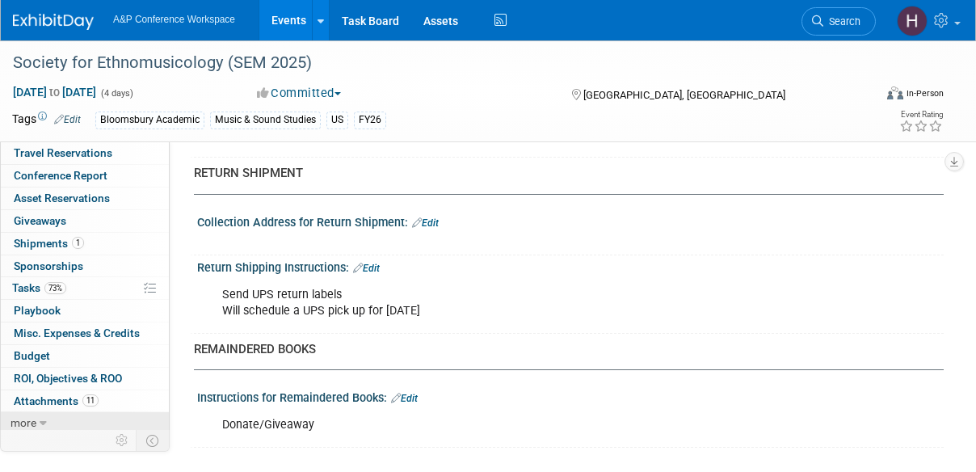
click at [54, 412] on link "more" at bounding box center [85, 423] width 168 height 22
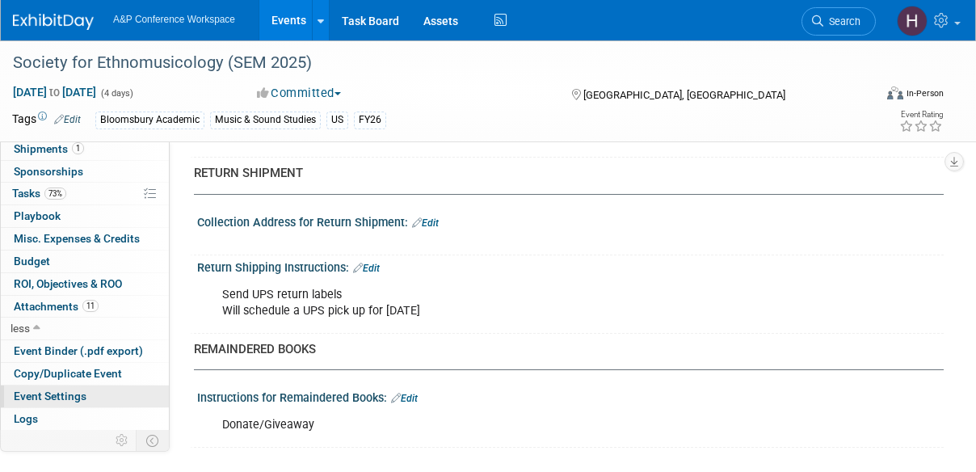
scroll to position [178, 0]
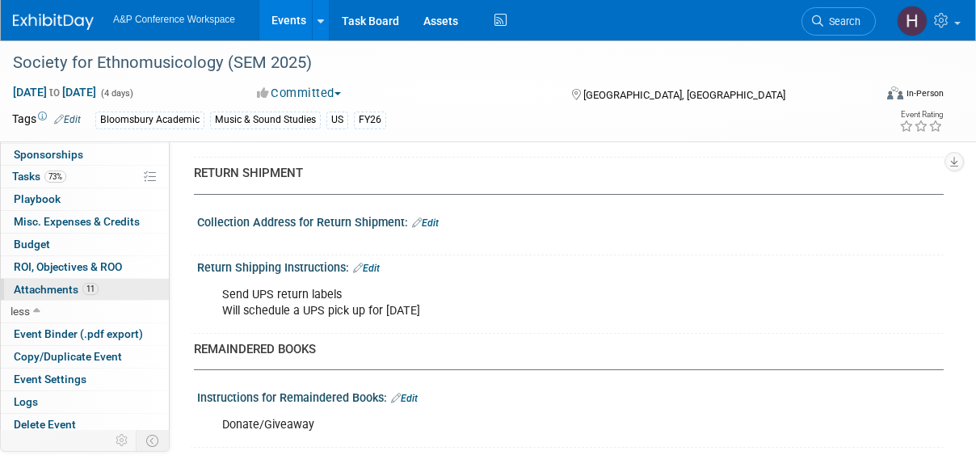
click at [82, 279] on link "11 Attachments 11" at bounding box center [85, 290] width 168 height 22
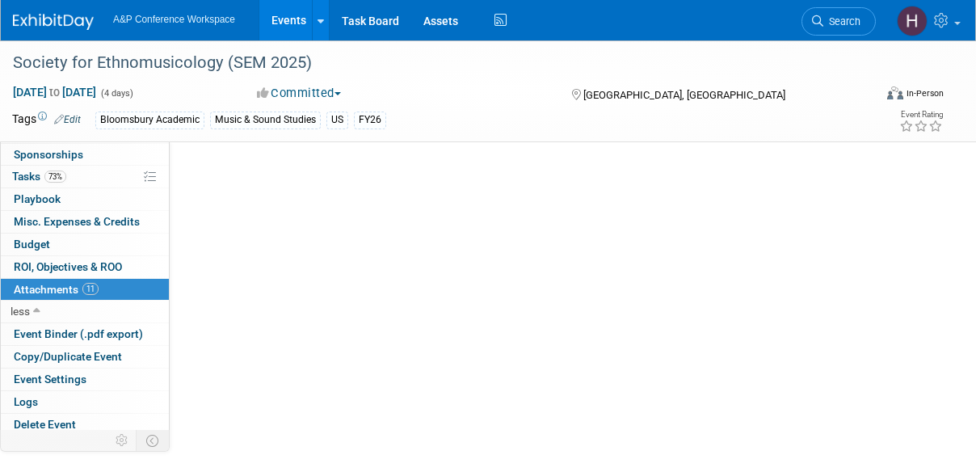
scroll to position [0, 0]
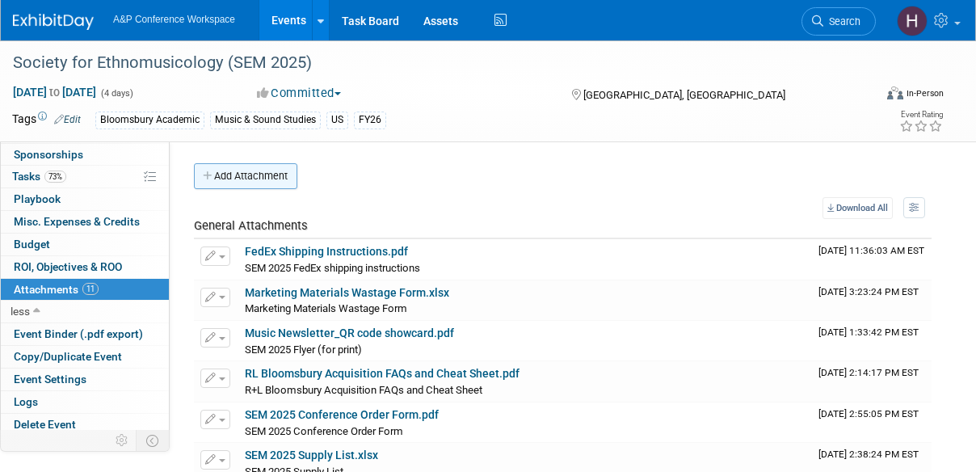
click at [276, 174] on button "Add Attachment" at bounding box center [245, 176] width 103 height 26
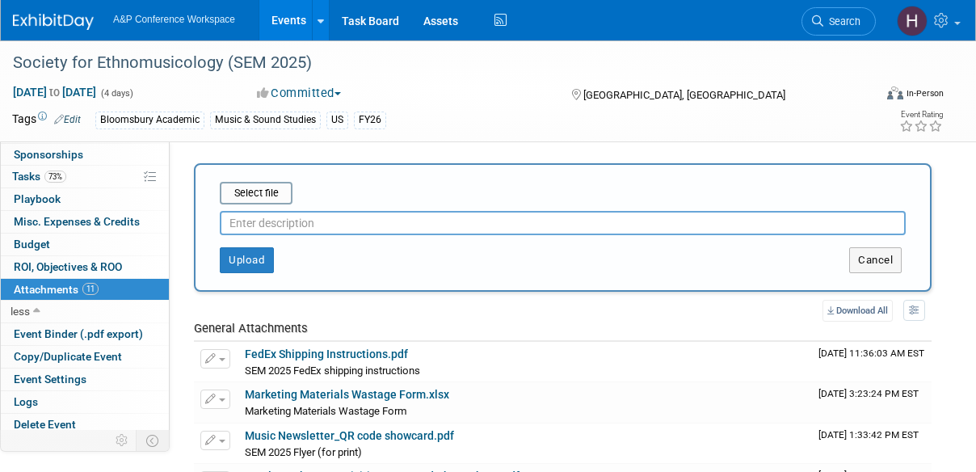
click at [278, 217] on input "text" at bounding box center [563, 223] width 686 height 24
type input "SEM 2025 Return Labels"
click at [252, 194] on input "file" at bounding box center [195, 192] width 192 height 19
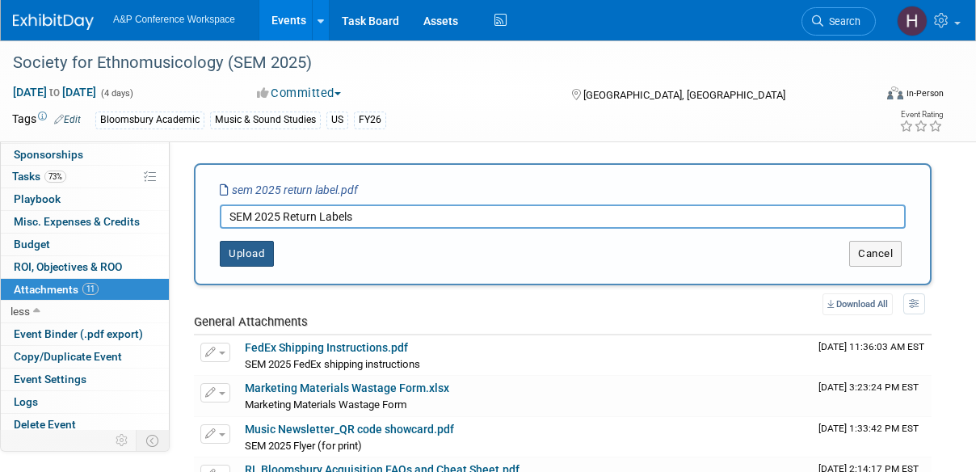
click at [242, 255] on button "Upload" at bounding box center [247, 254] width 54 height 26
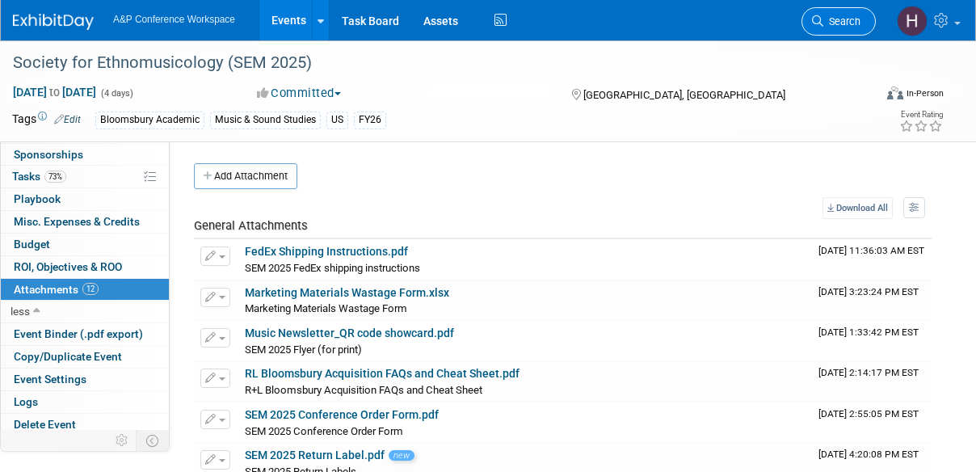
click at [820, 12] on link "Search" at bounding box center [839, 21] width 74 height 28
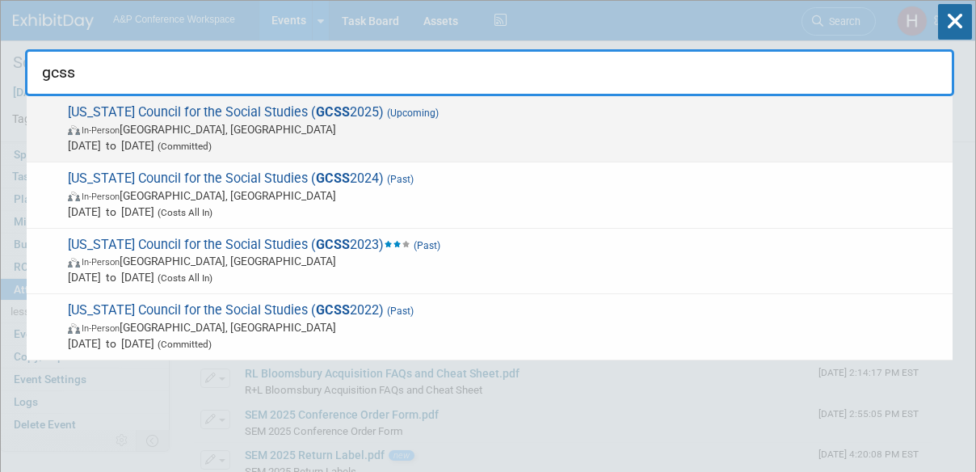
type input "gcss"
click at [740, 116] on span "Georgia Council for the Social Studies ( GCSS 2025) (Upcoming) In-Person Athens…" at bounding box center [504, 128] width 882 height 49
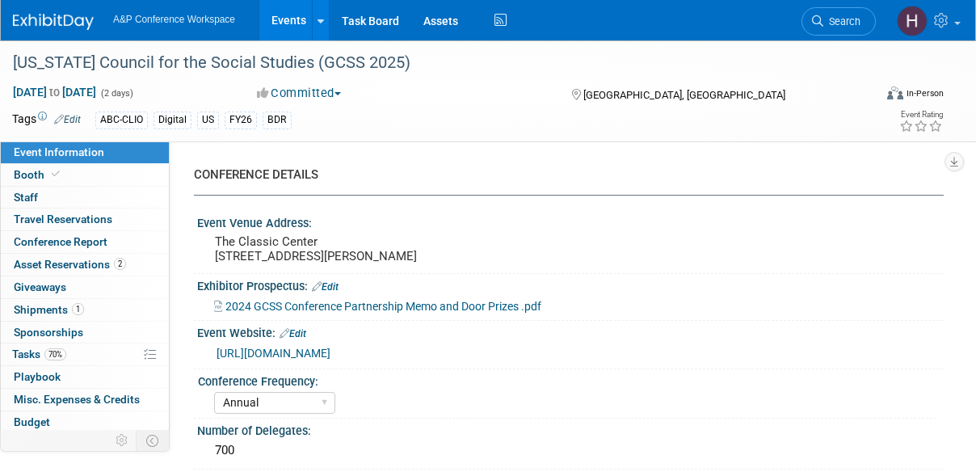
select select "Annual"
select select "Level 2"
select select "In-Person Booth"
select select "Schools"
select select "Bloomsbury Digital Resources"
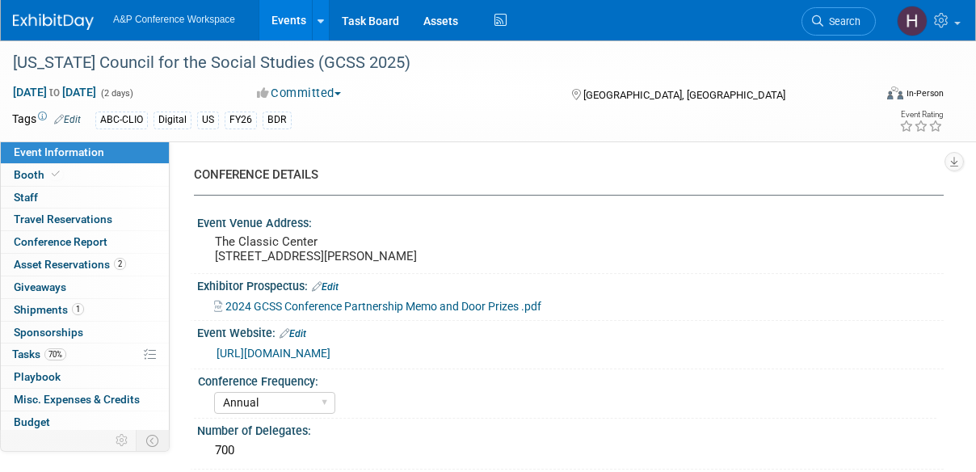
select select "[PERSON_NAME]"
select select "BDR Product Awareness and Trial Generation​"
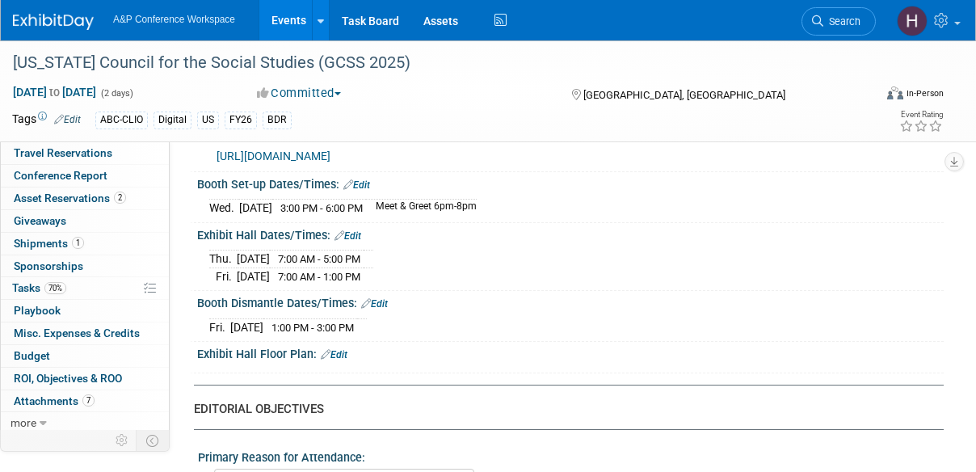
scroll to position [1850, 0]
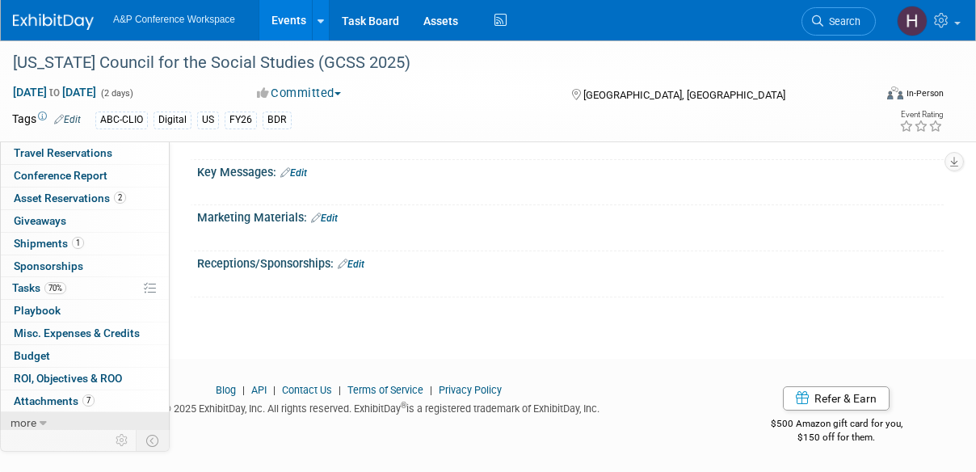
click at [40, 419] on icon at bounding box center [43, 423] width 7 height 11
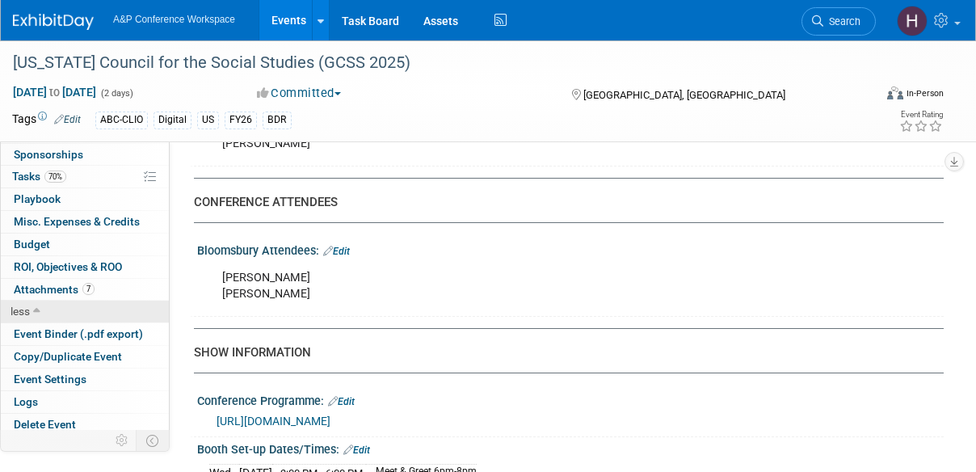
scroll to position [1020, 0]
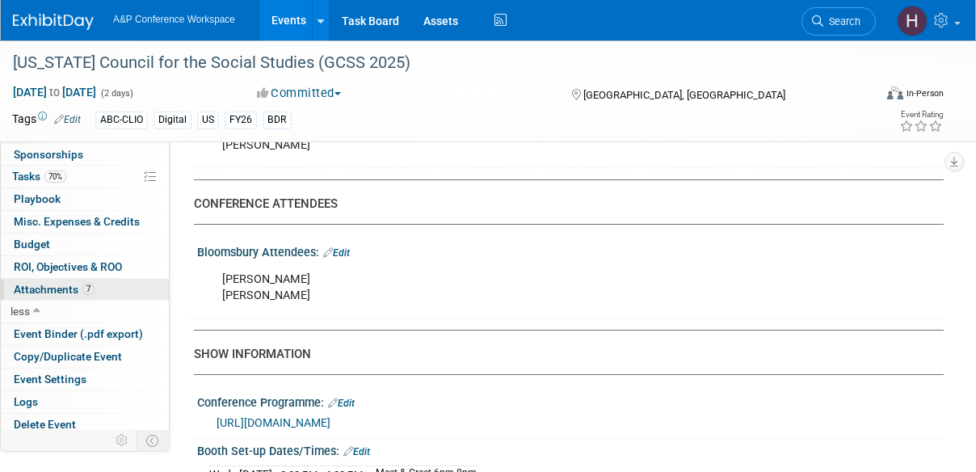
click at [86, 284] on span "7" at bounding box center [88, 289] width 12 height 12
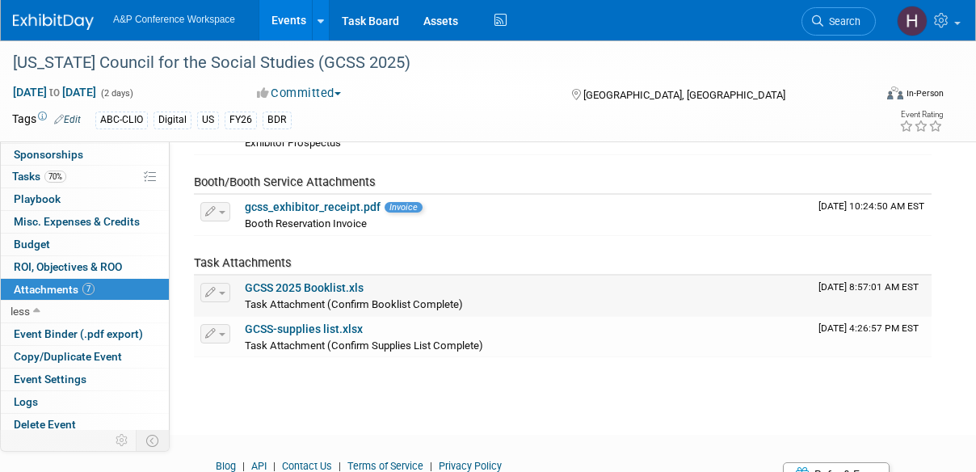
scroll to position [286, 0]
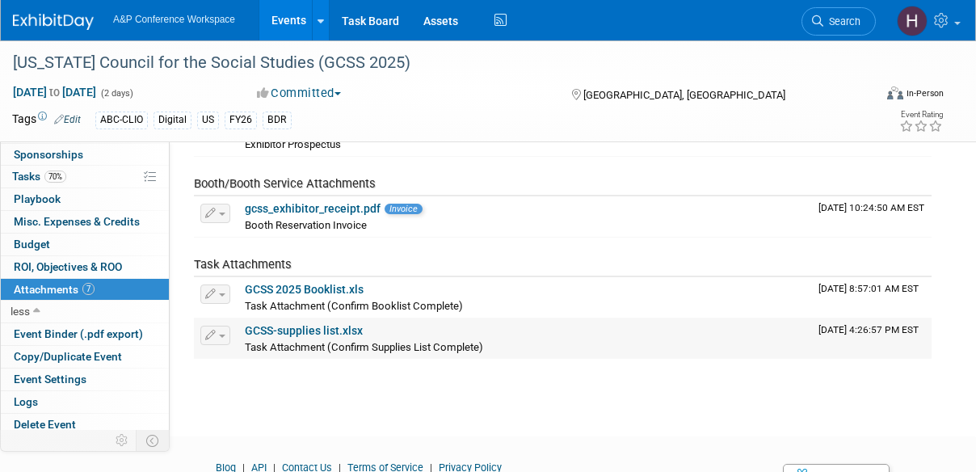
click at [291, 325] on link "GCSS-supplies list.xlsx" at bounding box center [304, 330] width 118 height 13
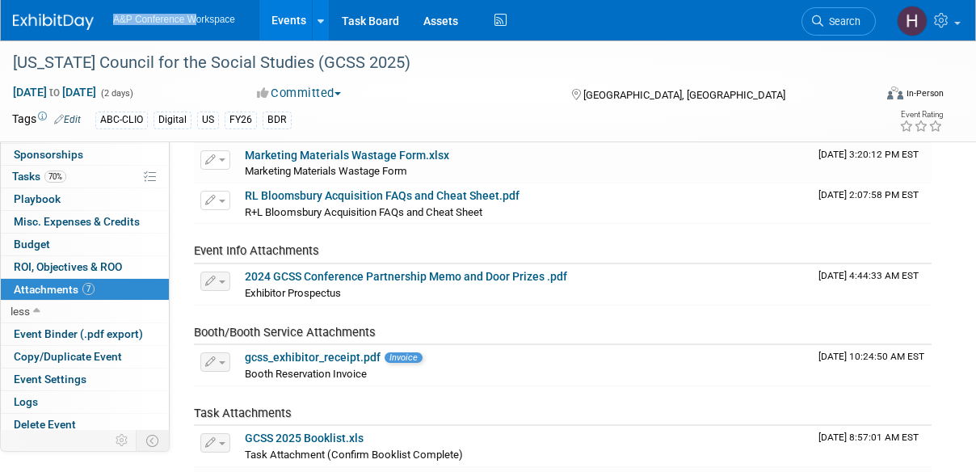
scroll to position [95, 0]
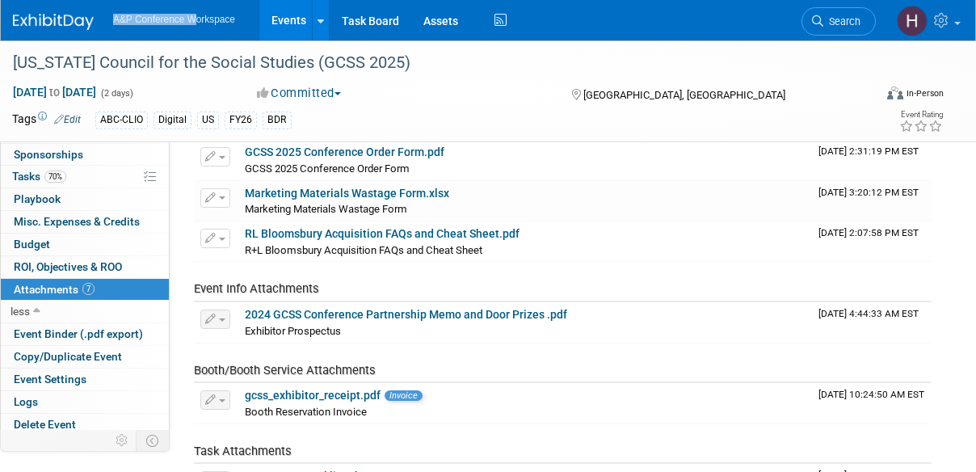
drag, startPoint x: 53, startPoint y: 6, endPoint x: 194, endPoint y: 3, distance: 140.7
click at [194, 3] on div "A&P Conference Workspace Events Add Event Bulk Upload Events Shareable Event Bo…" at bounding box center [488, 20] width 975 height 40
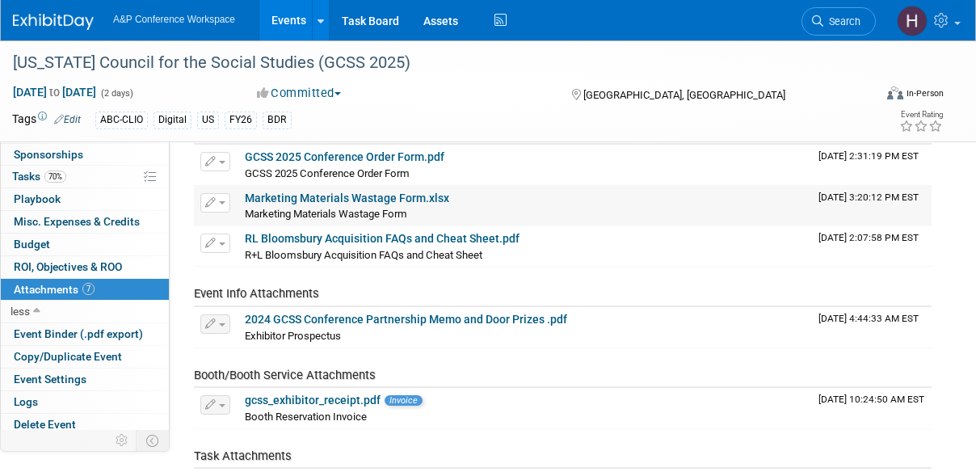
click at [676, 215] on div "Marketing Materials Wastage Form Marketing Materials Wastage Form X" at bounding box center [525, 213] width 561 height 16
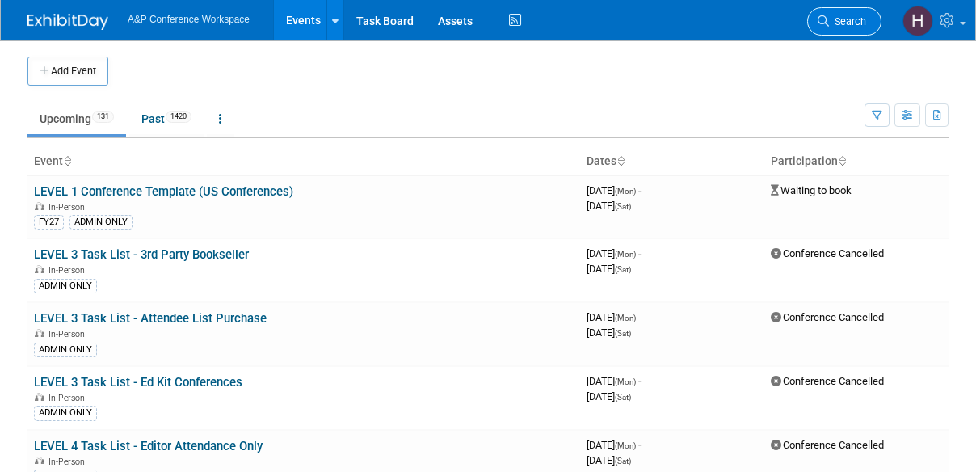
click at [853, 20] on span "Search" at bounding box center [847, 21] width 37 height 12
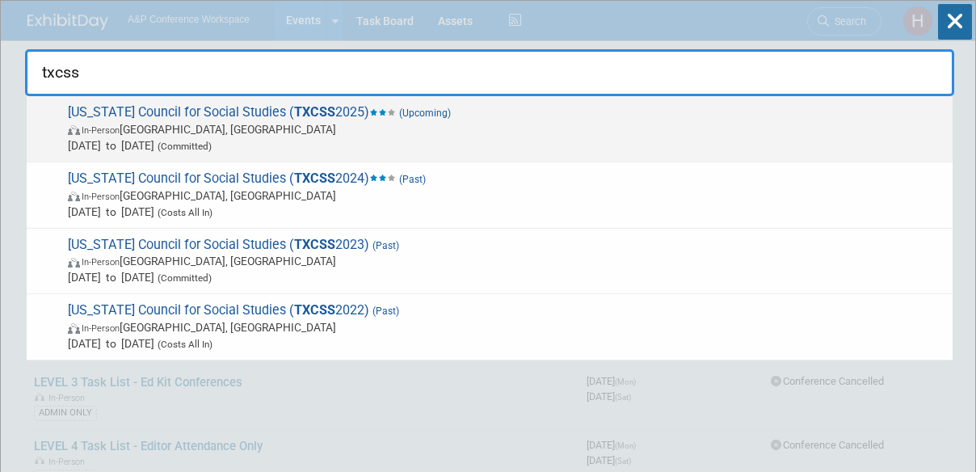
type input "txcss"
click at [668, 112] on span "[US_STATE] Council for Social Studies ( TXCSS 2025) (Upcoming) In-Person [GEOGR…" at bounding box center [504, 128] width 882 height 49
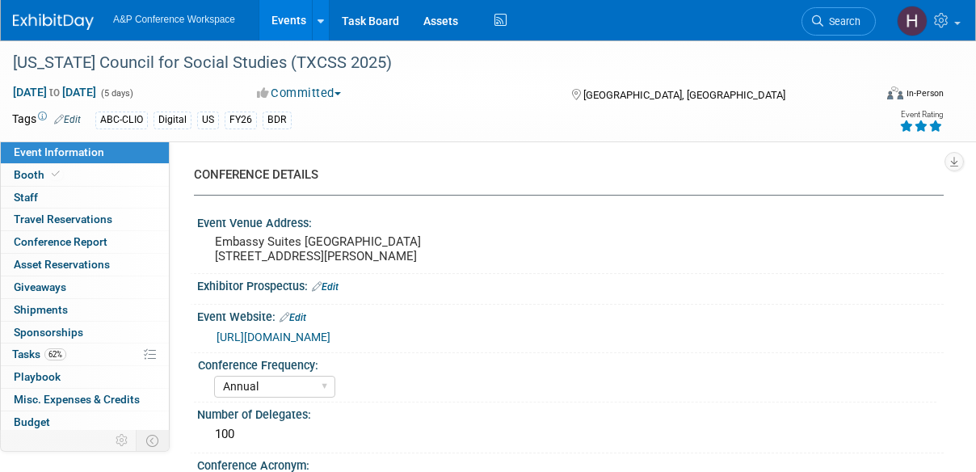
select select "Annual"
select select "Level 2"
select select "In-Person Booth"
select select "Schools"
select select "Bloomsbury Digital Resources"
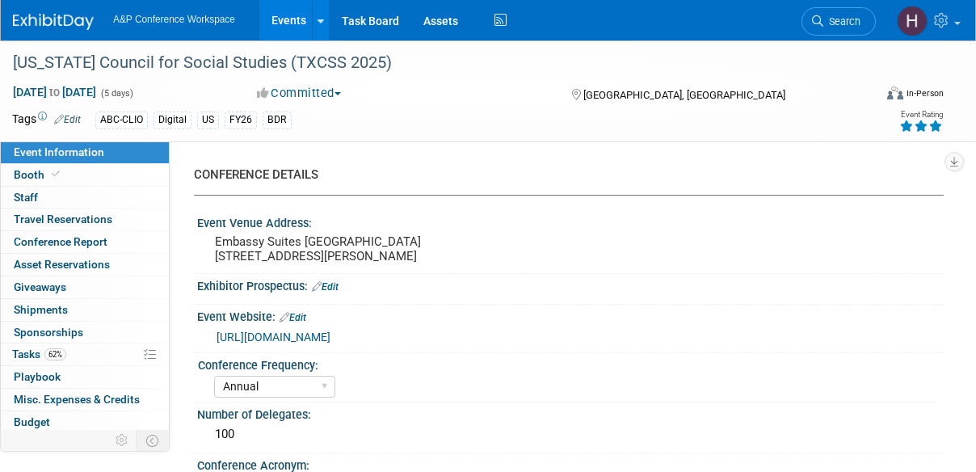
select select "[PERSON_NAME]"
select select "BDR Product Awareness and Trial Generation​"
click at [98, 344] on link "62% Tasks 62%" at bounding box center [85, 354] width 168 height 22
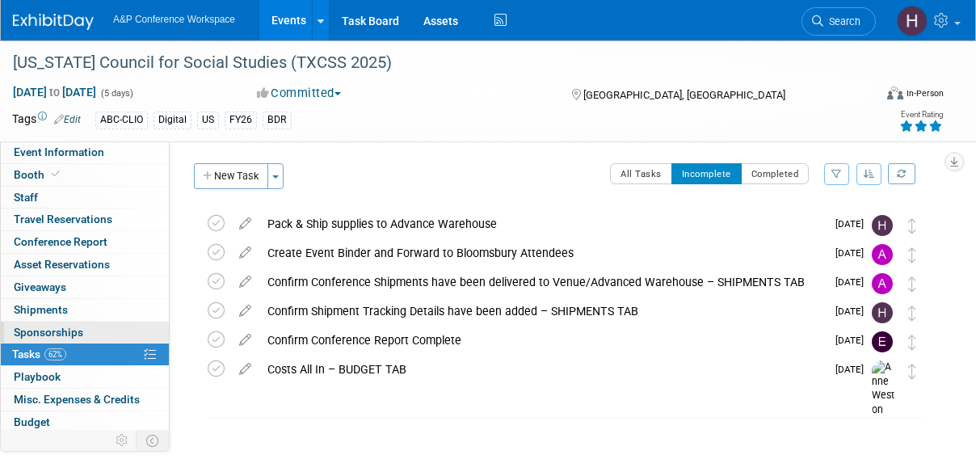
scroll to position [66, 0]
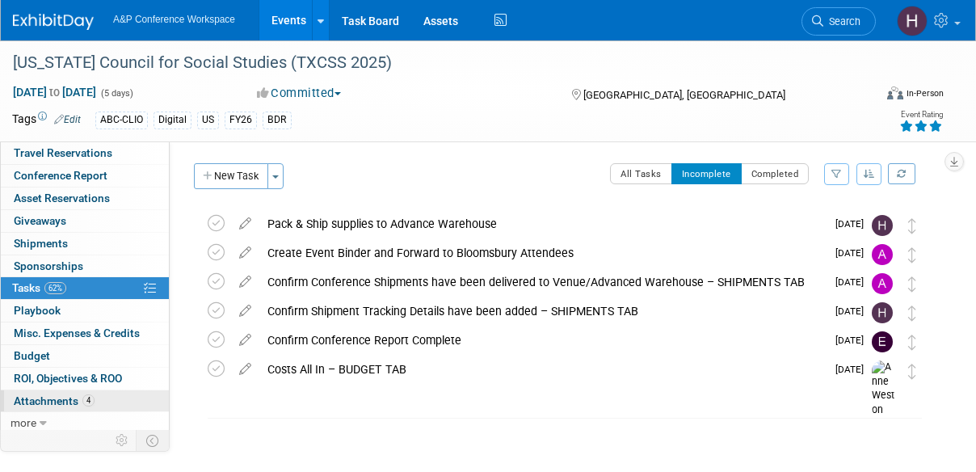
click at [72, 396] on span "Attachments 4" at bounding box center [54, 400] width 81 height 13
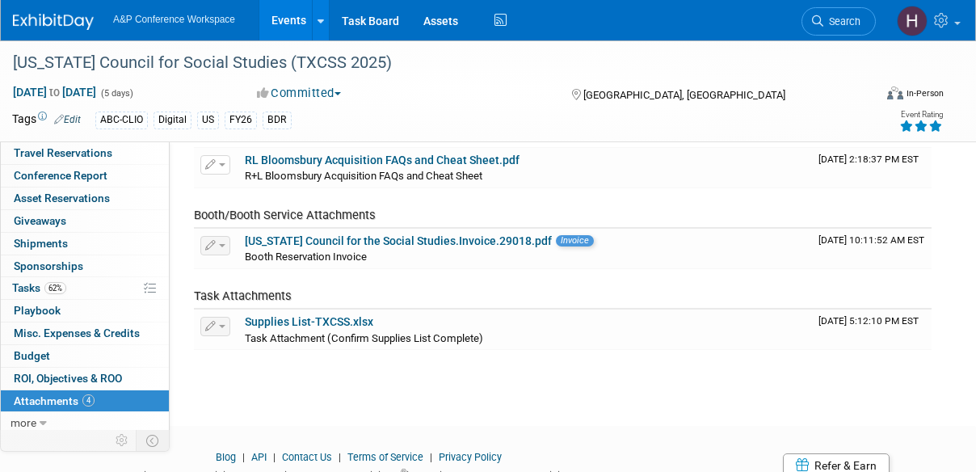
scroll to position [134, 0]
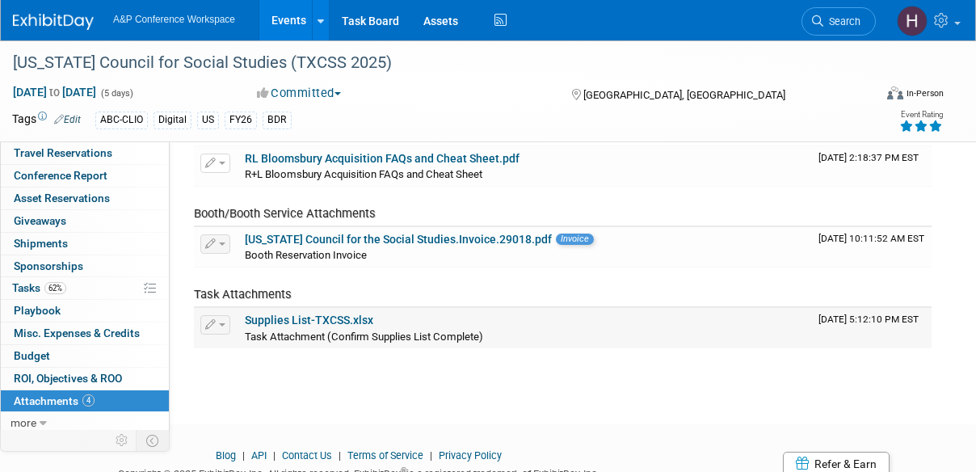
click at [335, 318] on link "Supplies List-TXCSS.xlsx" at bounding box center [309, 320] width 129 height 13
